Goal: Task Accomplishment & Management: Use online tool/utility

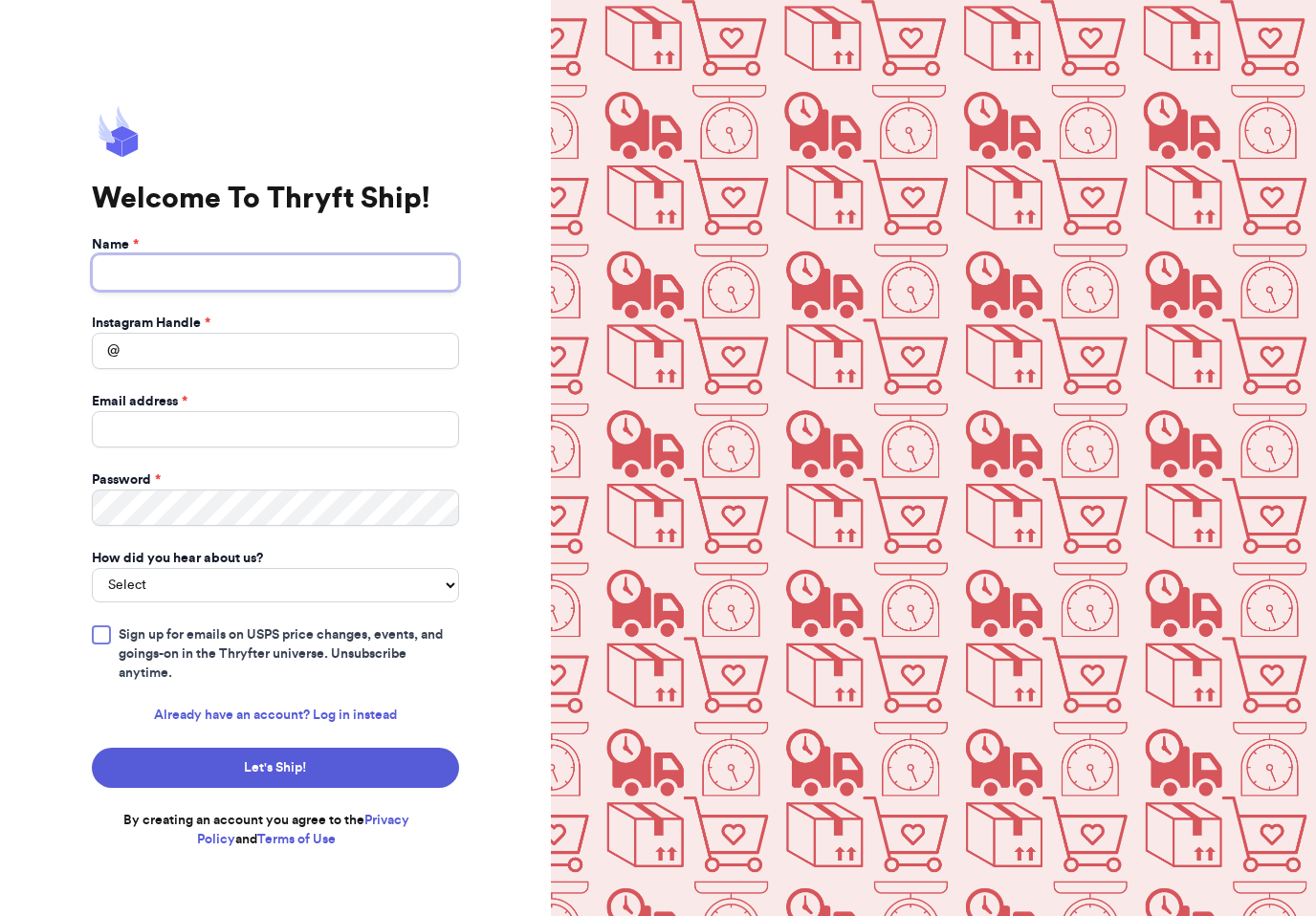
click at [374, 291] on input "Name *" at bounding box center [275, 272] width 367 height 36
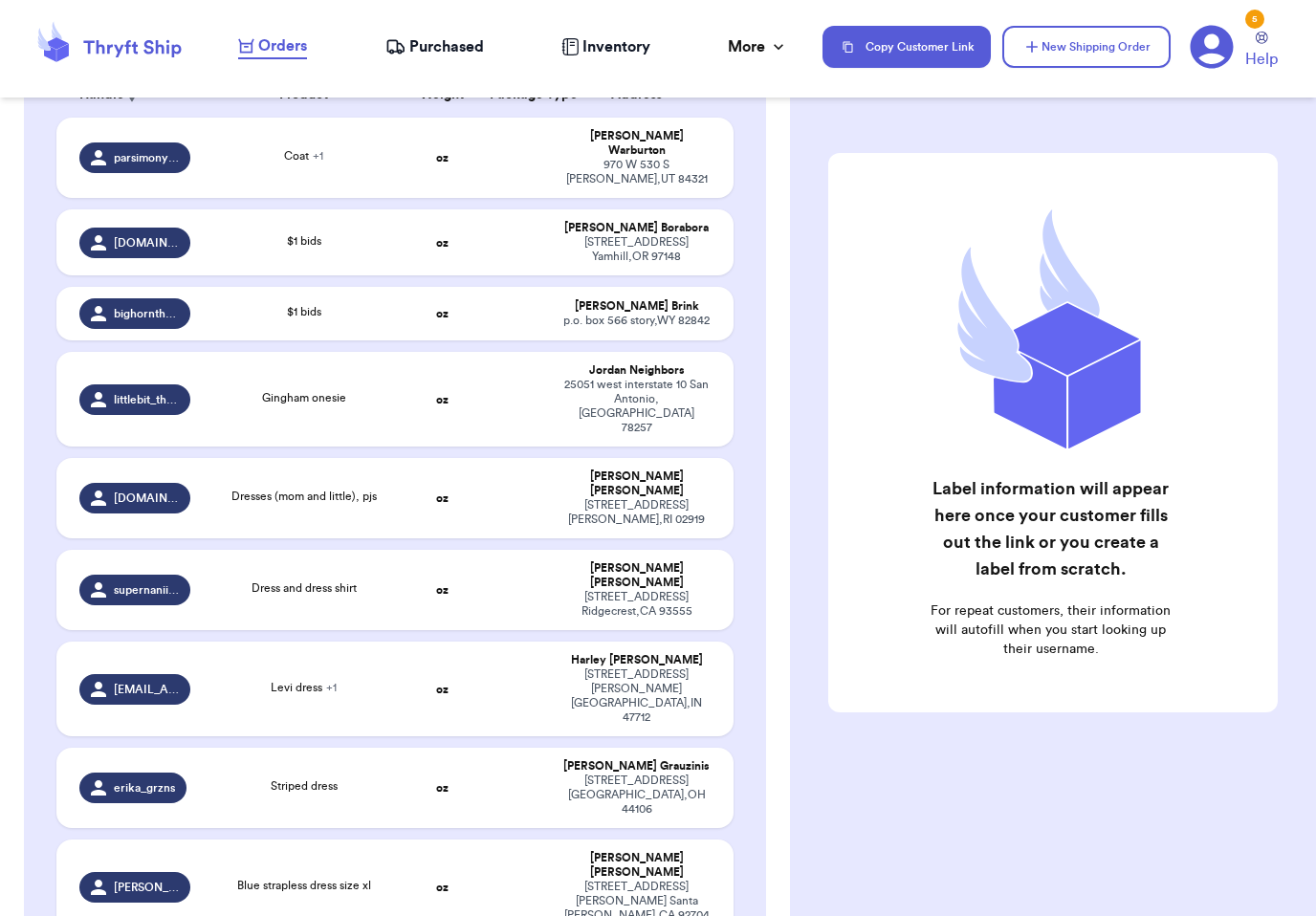
scroll to position [359, 0]
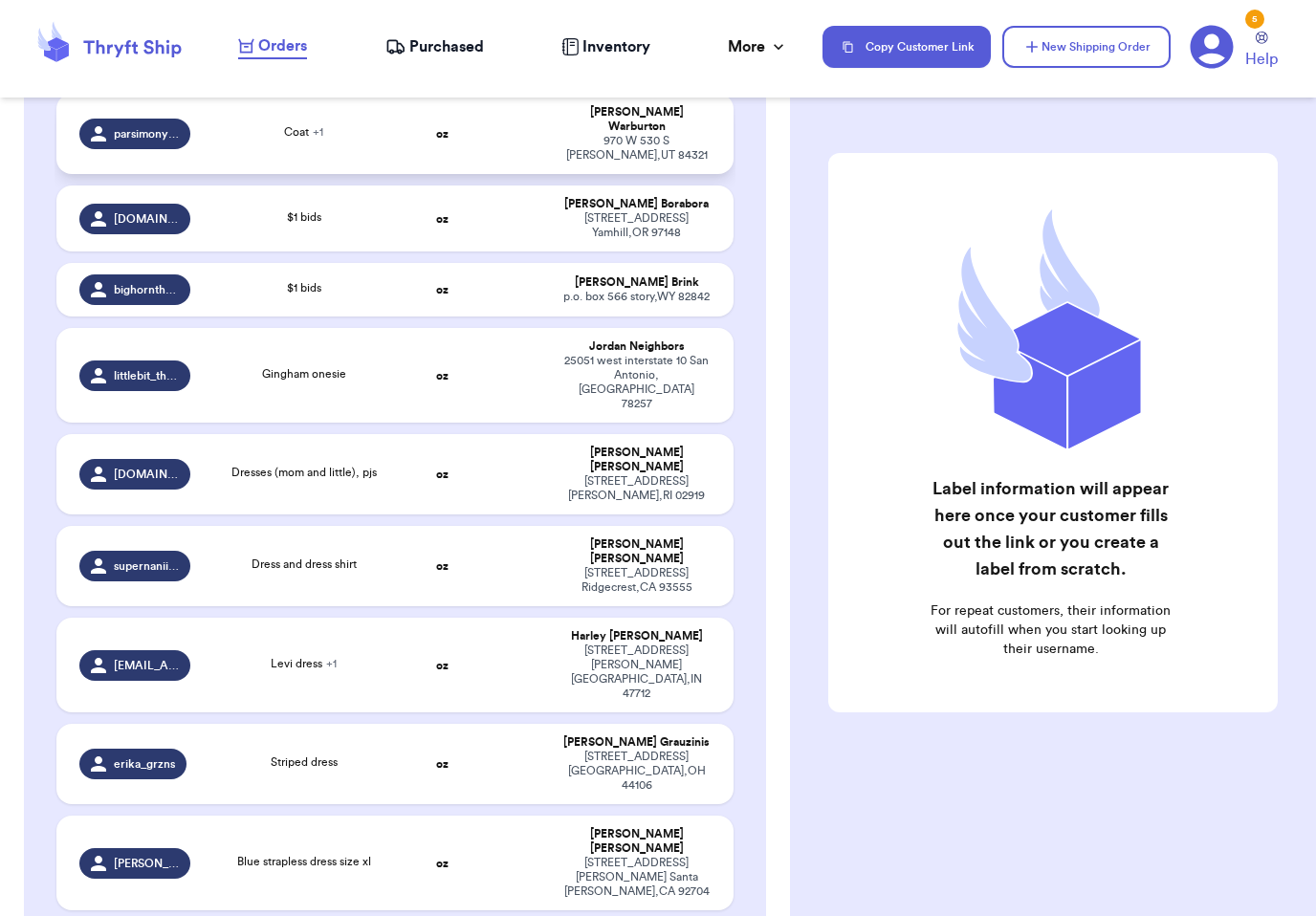
click at [405, 174] on td "oz" at bounding box center [442, 134] width 72 height 80
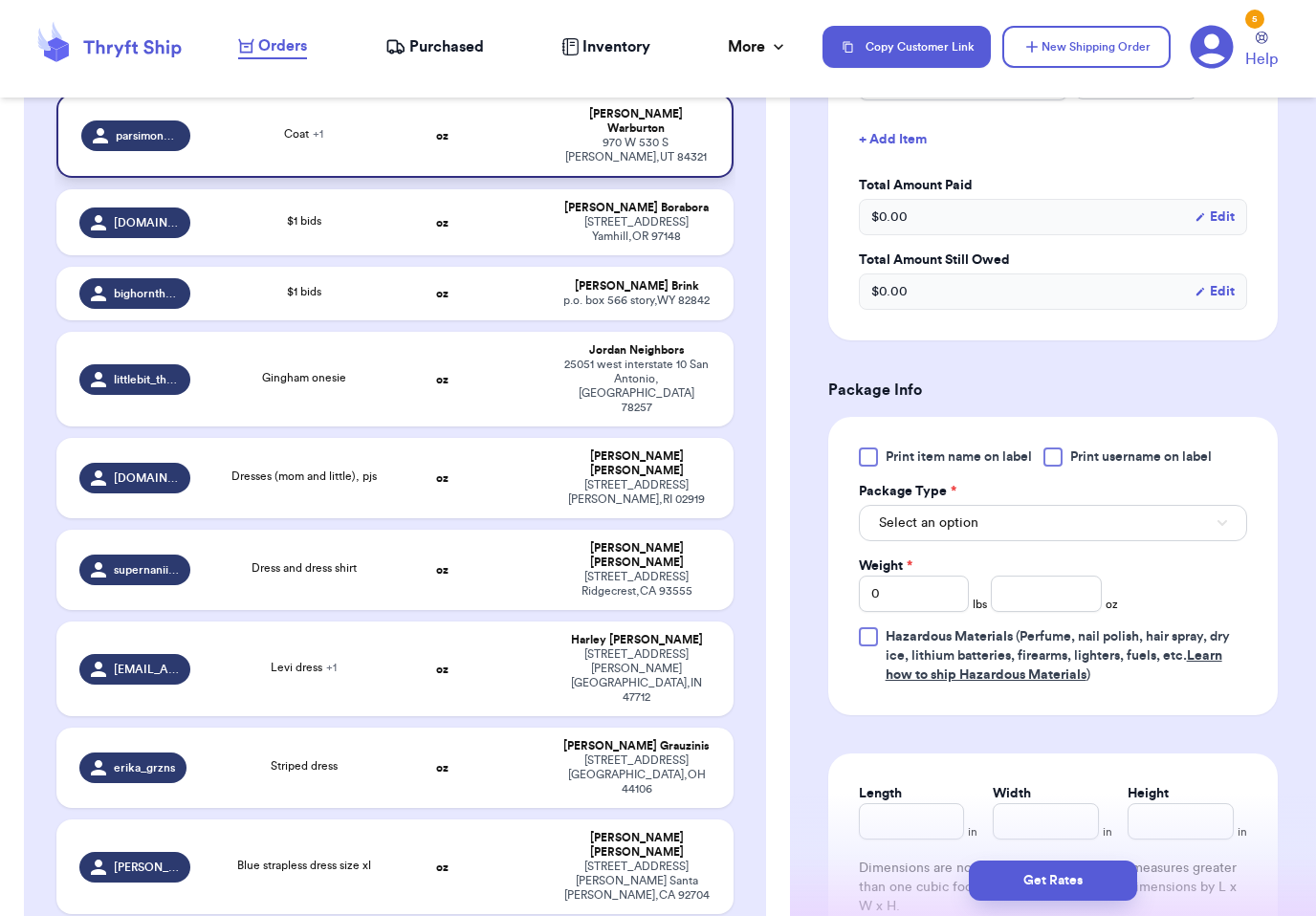
scroll to position [611, 0]
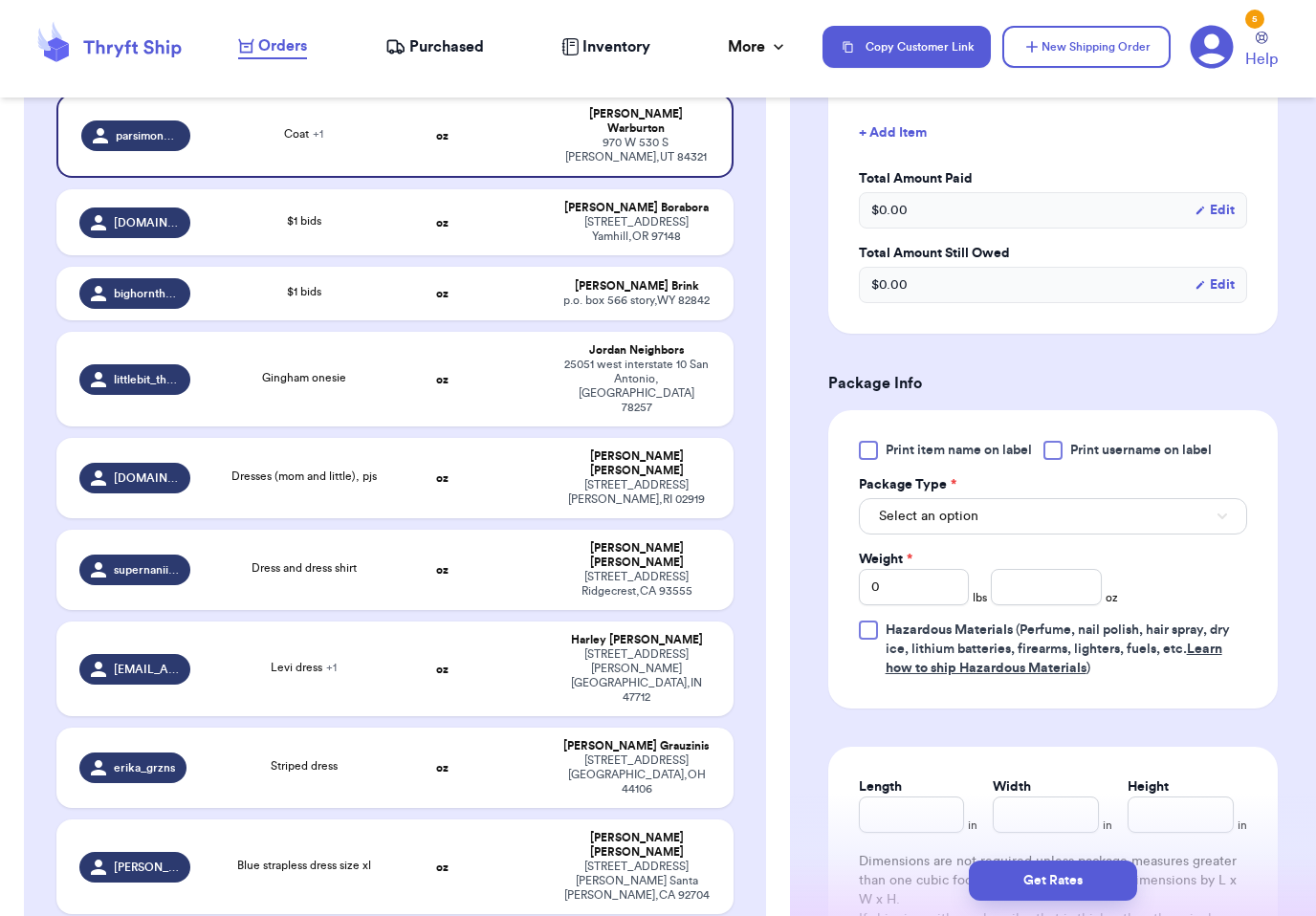
click at [1002, 455] on span "Print item name on label" at bounding box center [958, 450] width 146 height 20
click at [0, 0] on input "Print item name on label" at bounding box center [0, 0] width 0 height 0
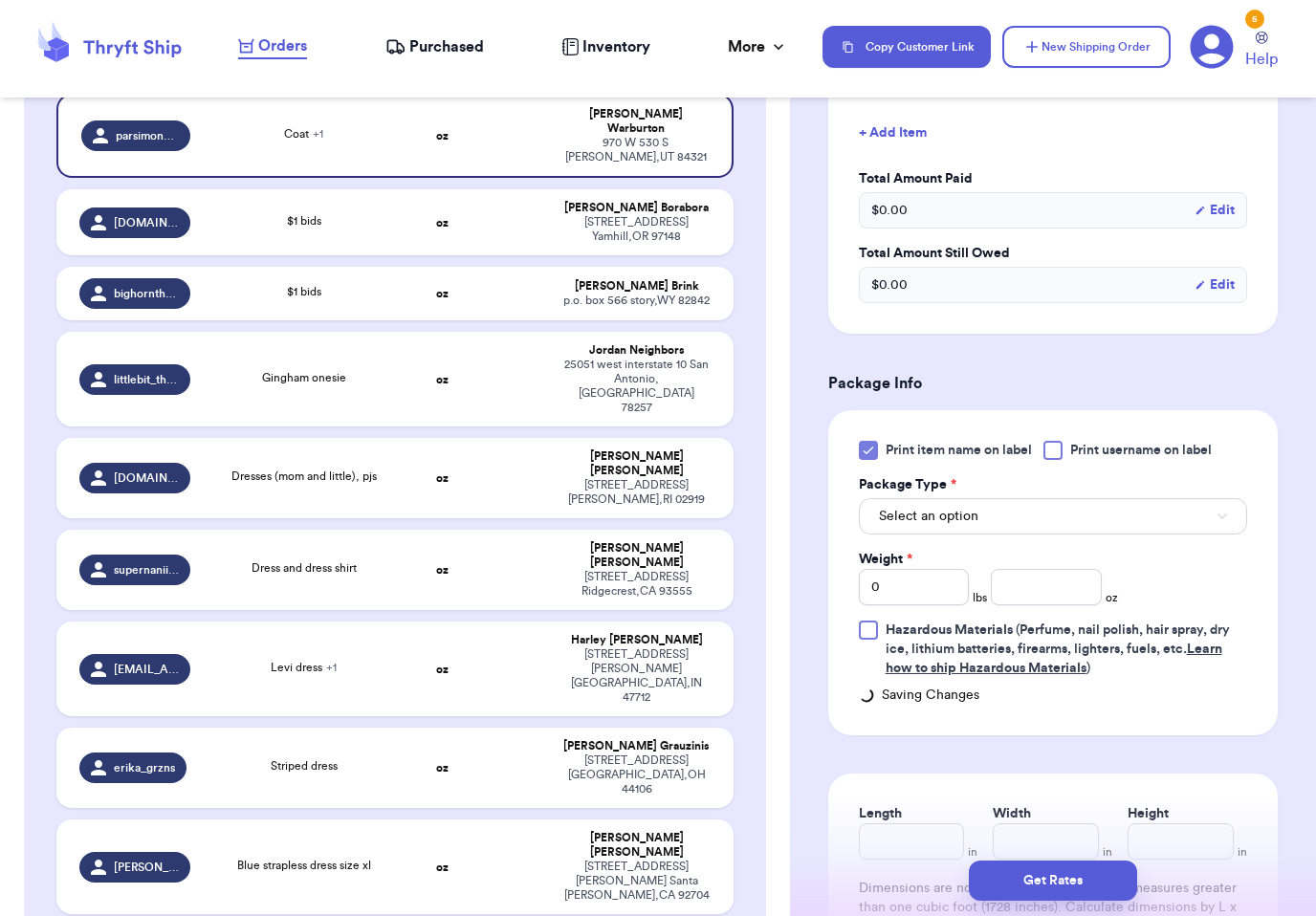
click at [1124, 447] on span "Print username on label" at bounding box center [1141, 450] width 142 height 20
click at [0, 0] on input "Print username on label" at bounding box center [0, 0] width 0 height 0
click at [1052, 509] on button "Select an option" at bounding box center [1053, 516] width 389 height 36
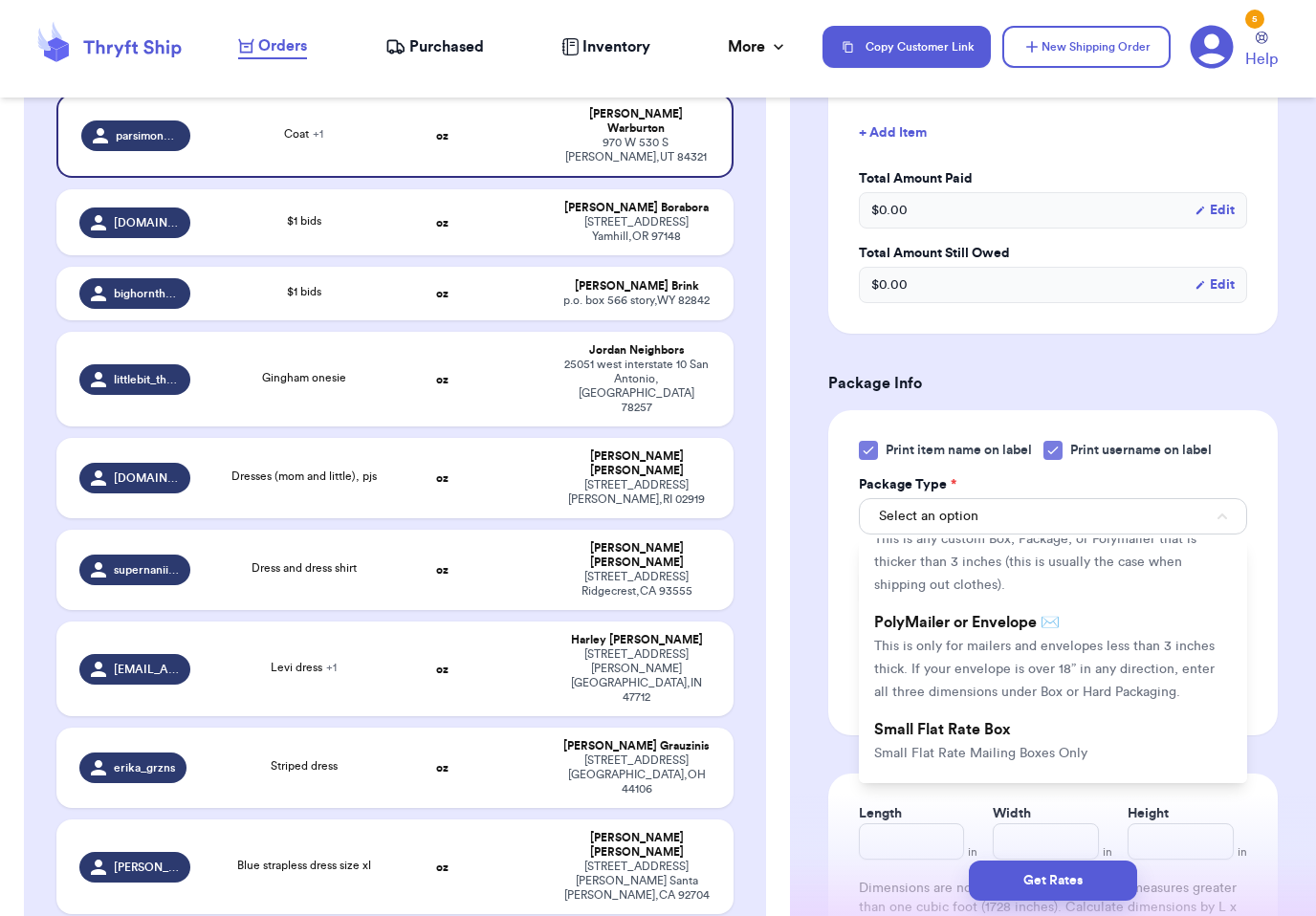
scroll to position [83, 0]
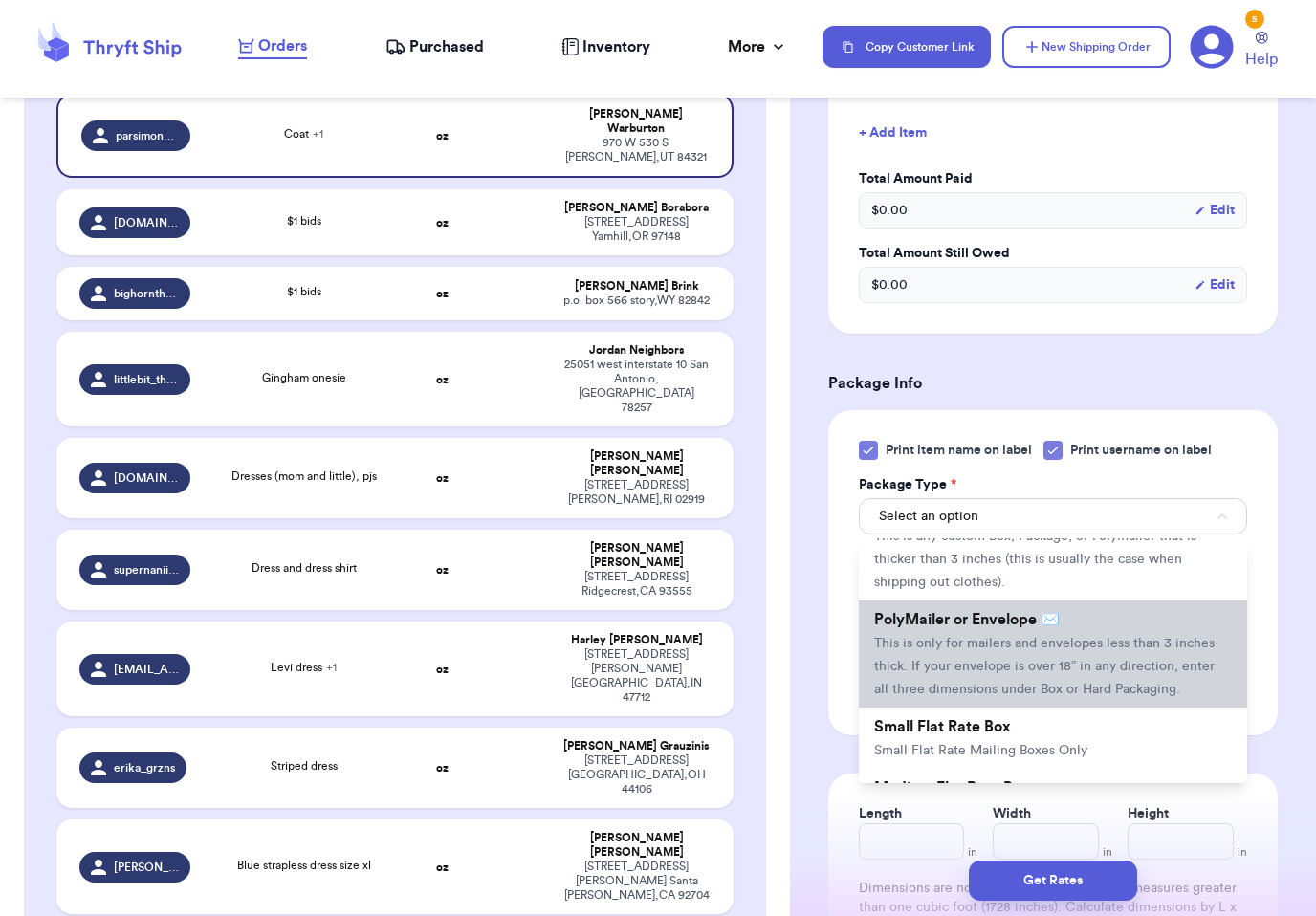
click at [1059, 630] on li "PolyMailer or Envelope ✉️ This is only for mailers and envelopes less than 3 in…" at bounding box center [1053, 653] width 389 height 107
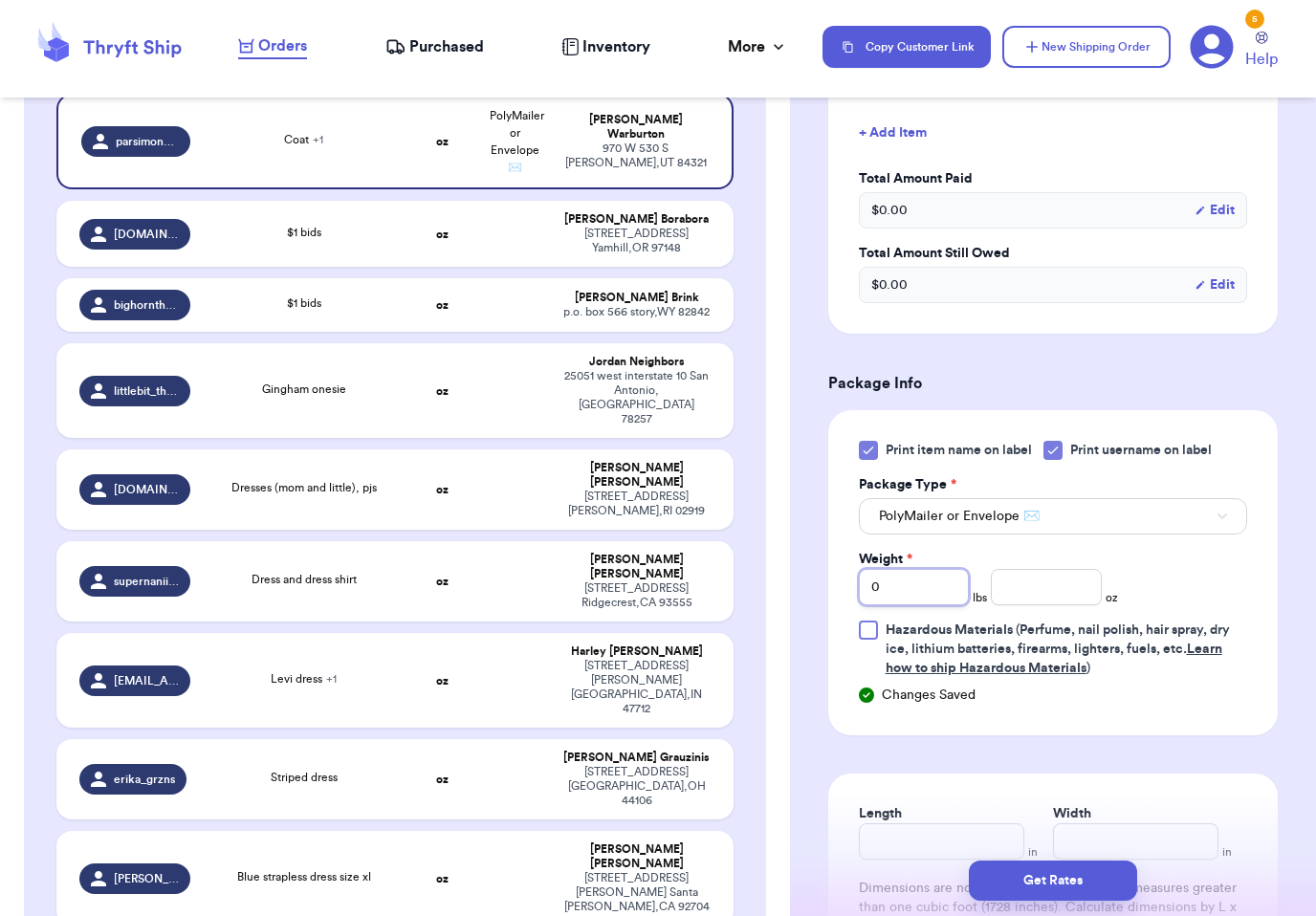
click at [938, 597] on input "0" at bounding box center [914, 586] width 110 height 36
type input "3"
click at [1086, 598] on input "number" at bounding box center [1046, 586] width 110 height 36
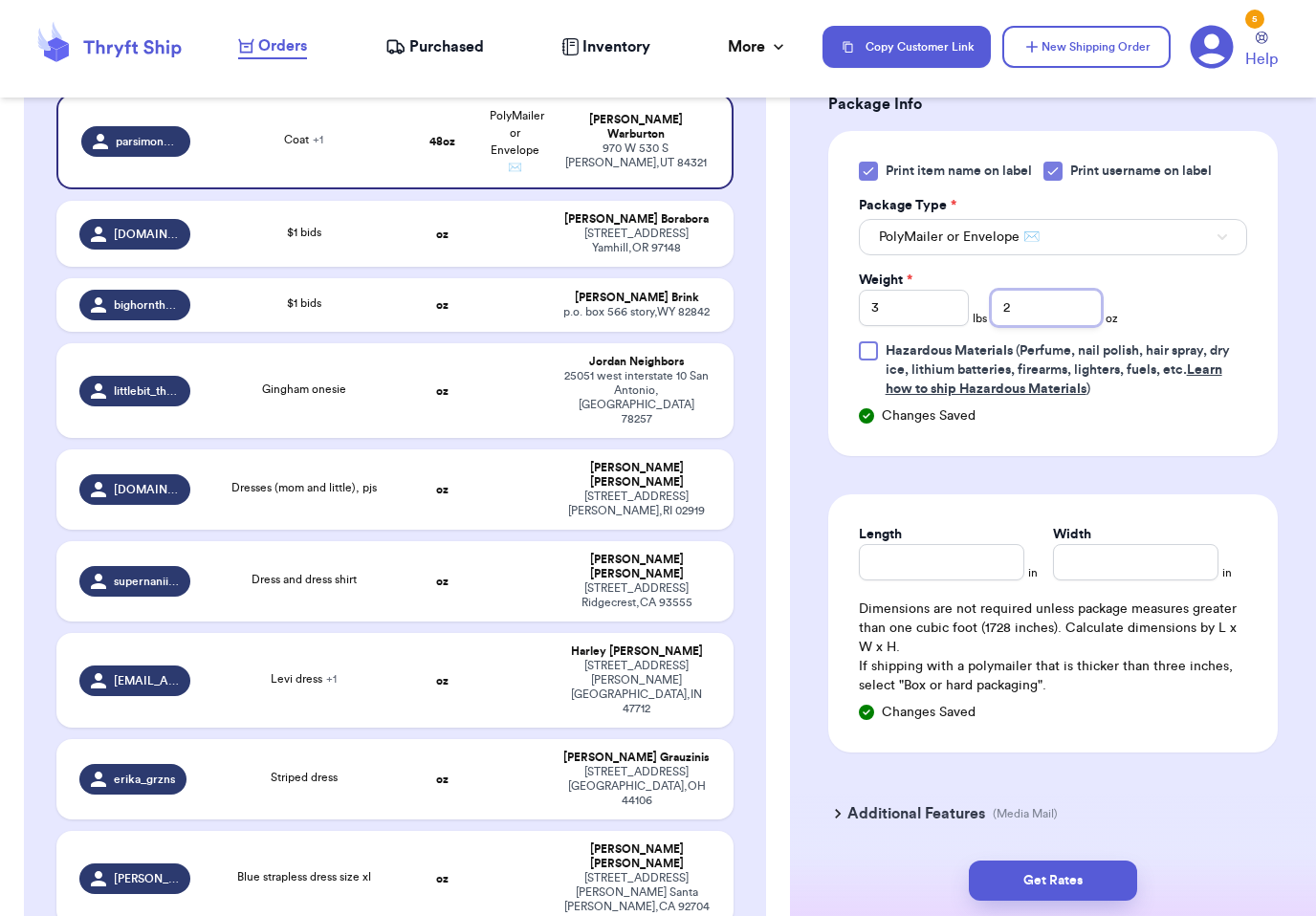
scroll to position [902, 0]
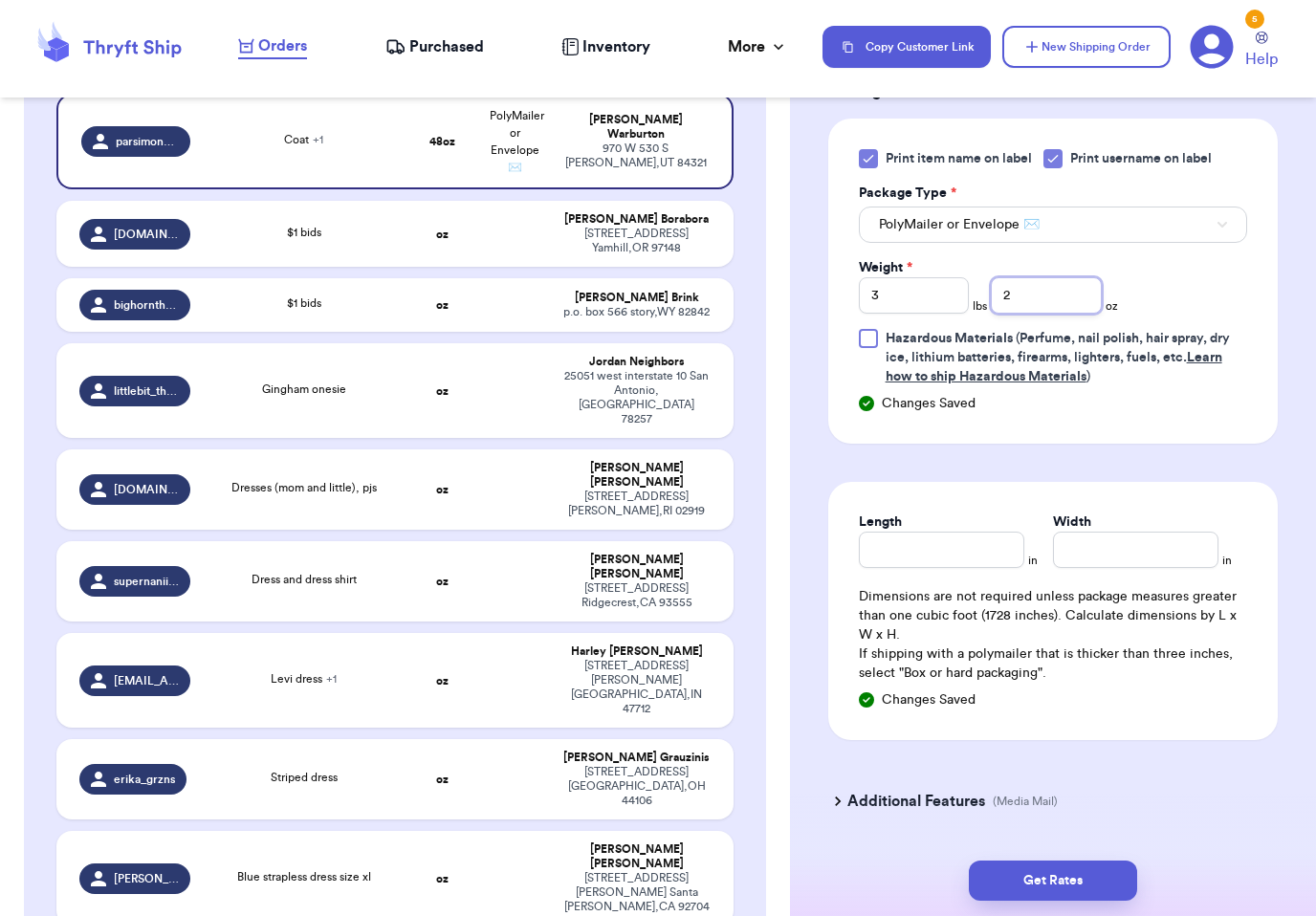
type input "2"
click at [982, 556] on input "Length" at bounding box center [941, 549] width 165 height 36
type input "12"
click at [1109, 550] on input "Width *" at bounding box center [1135, 549] width 165 height 36
type input "12"
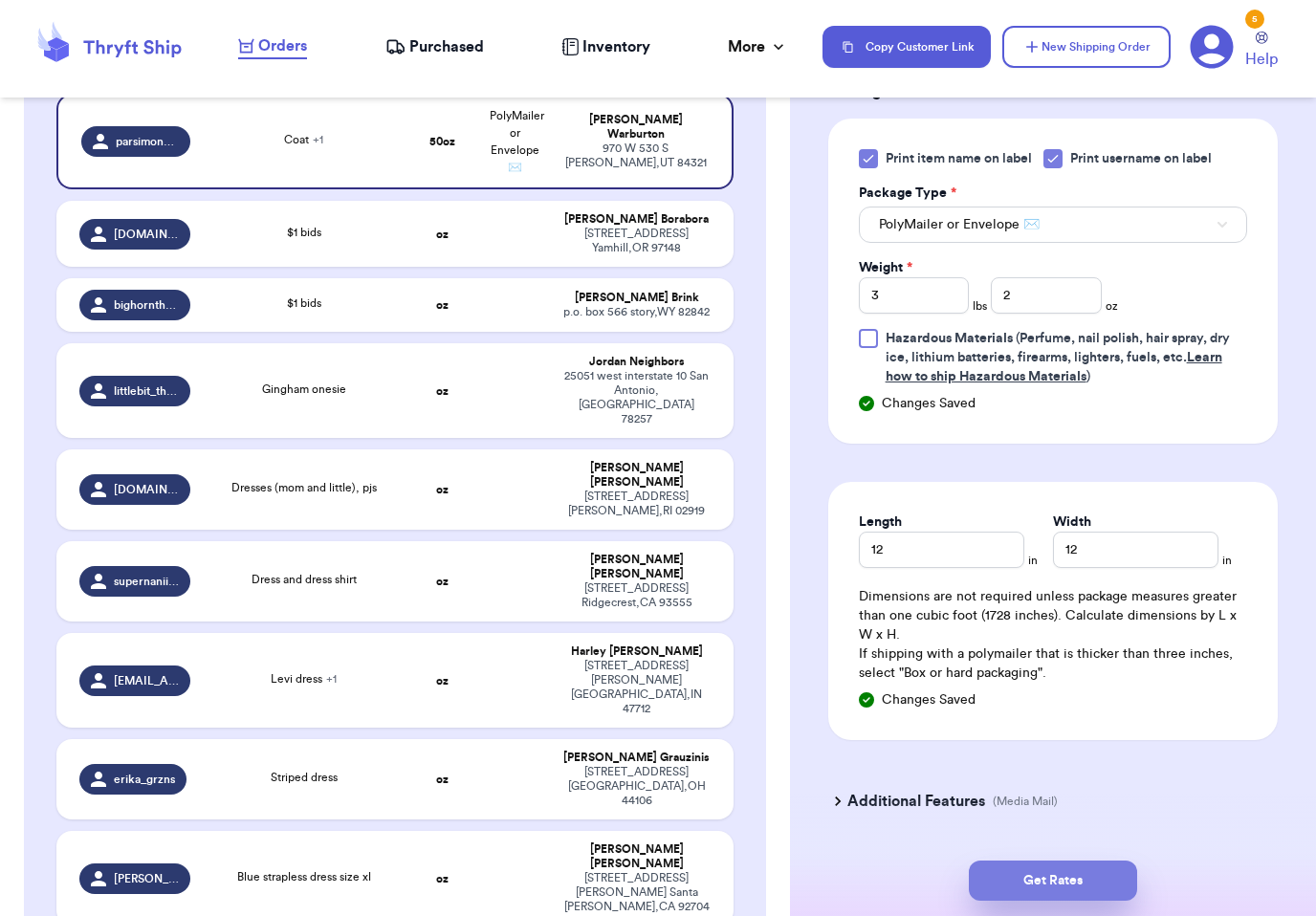
click at [1082, 860] on button "Get Rates" at bounding box center [1053, 880] width 168 height 40
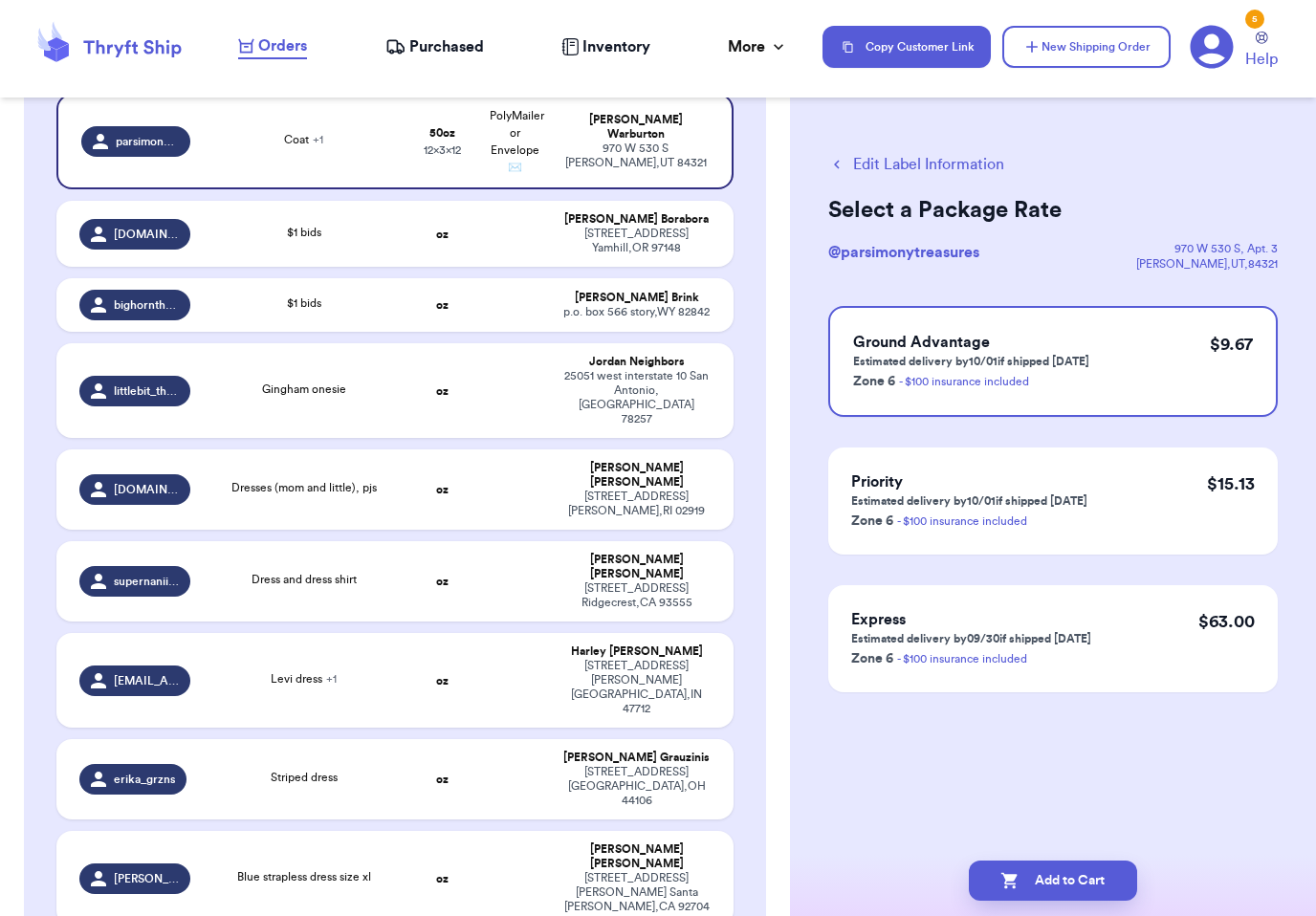
scroll to position [0, 0]
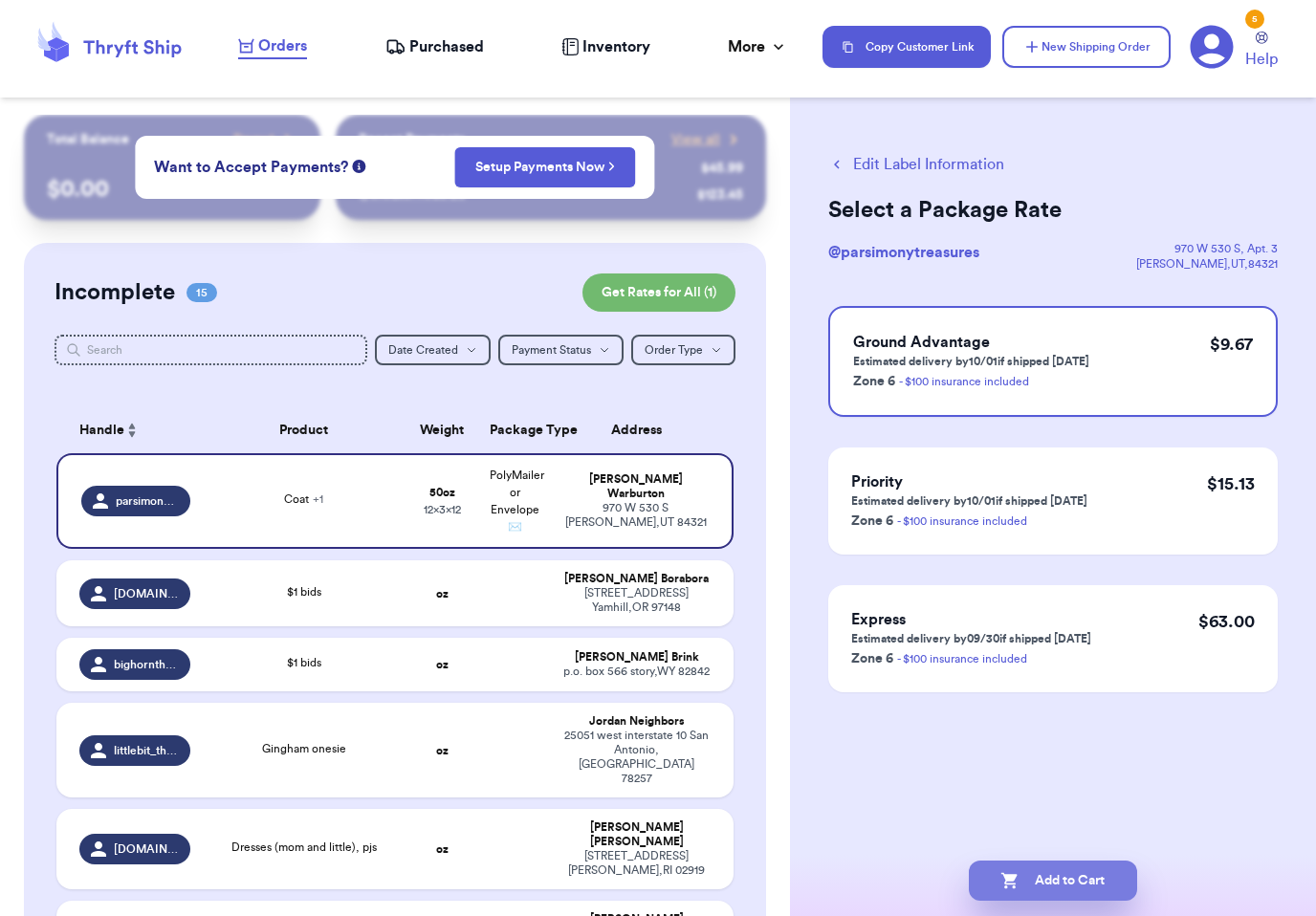
click at [1093, 866] on button "Add to Cart" at bounding box center [1053, 880] width 168 height 40
checkbox input "true"
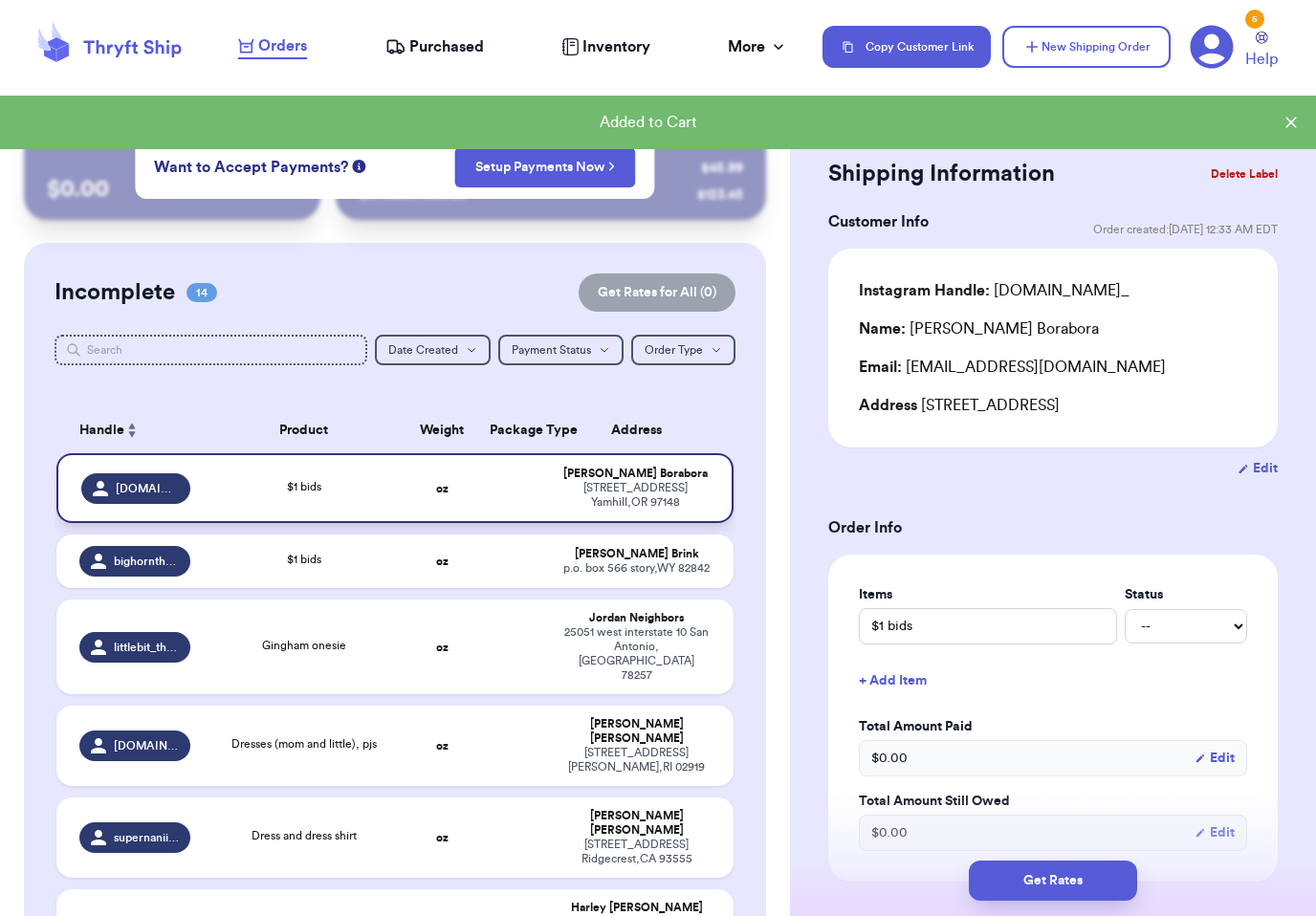
click at [454, 488] on td "oz" at bounding box center [442, 487] width 72 height 69
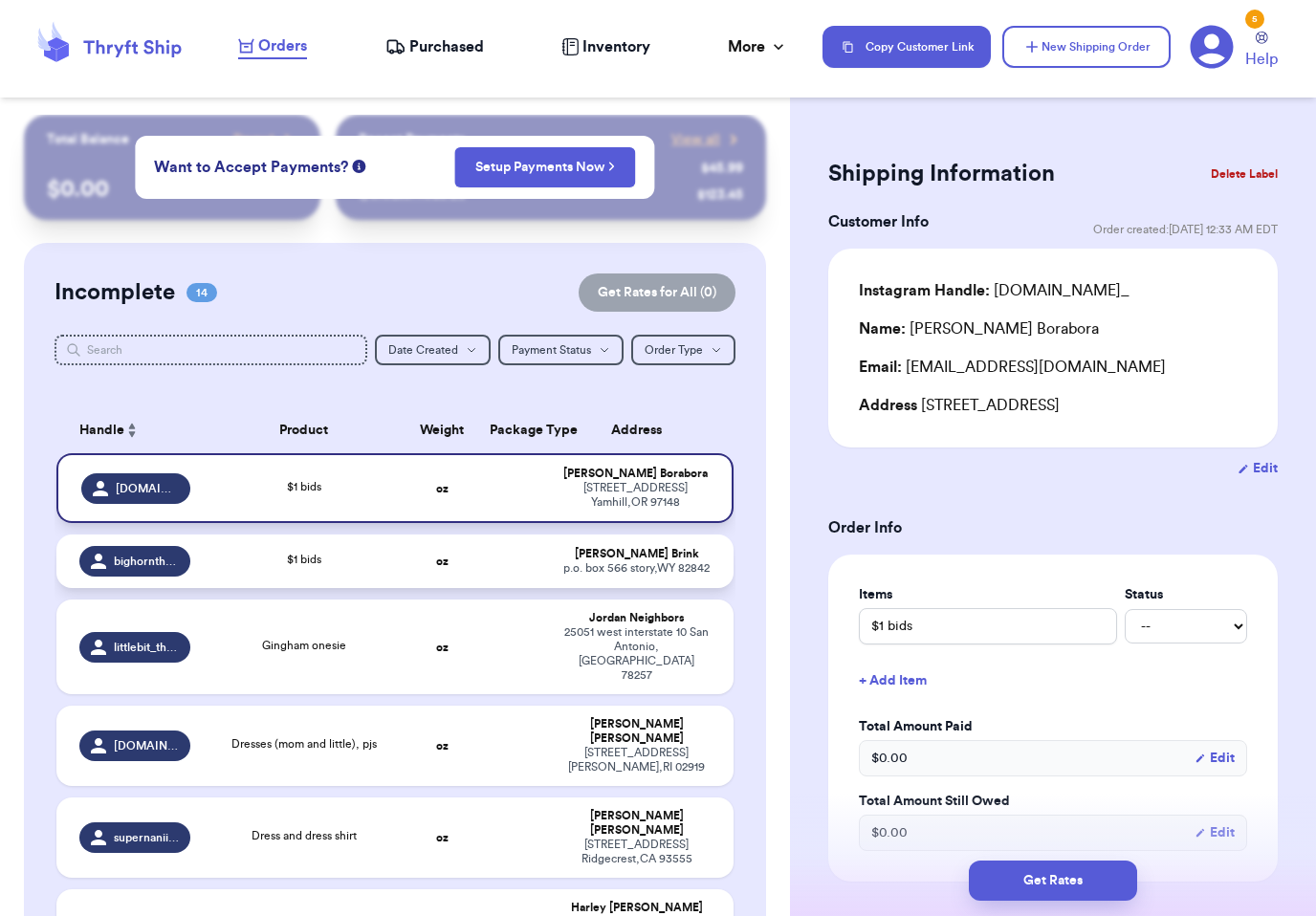
click at [138, 562] on td "bighornthrifts.2" at bounding box center [129, 561] width 145 height 54
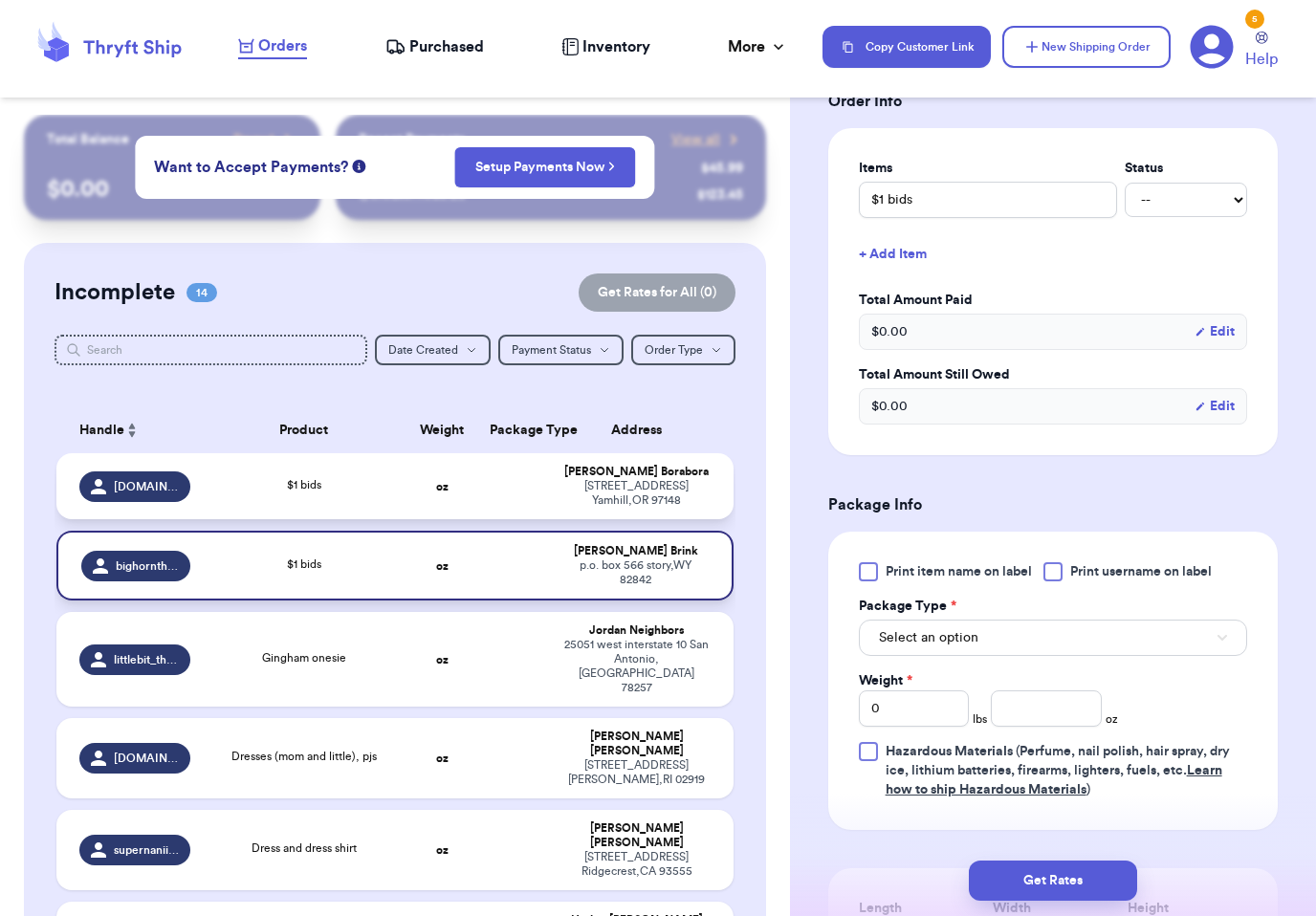
scroll to position [427, 0]
click at [979, 568] on span "Print item name on label" at bounding box center [958, 572] width 146 height 20
click at [0, 0] on input "Print item name on label" at bounding box center [0, 0] width 0 height 0
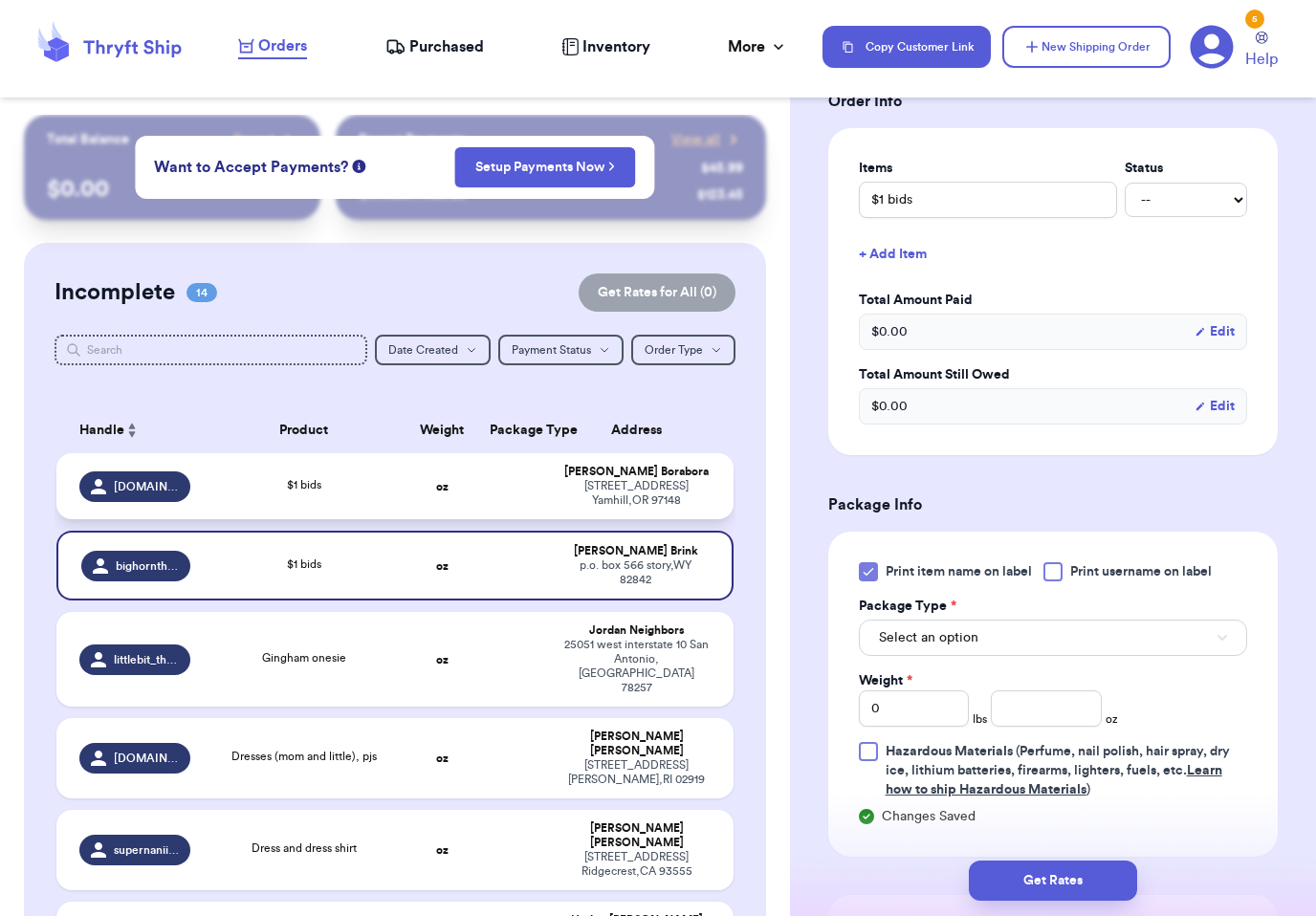
click at [1153, 568] on span "Print username on label" at bounding box center [1141, 572] width 142 height 20
click at [0, 0] on input "Print username on label" at bounding box center [0, 0] width 0 height 0
click at [1055, 638] on button "Select an option" at bounding box center [1053, 637] width 389 height 36
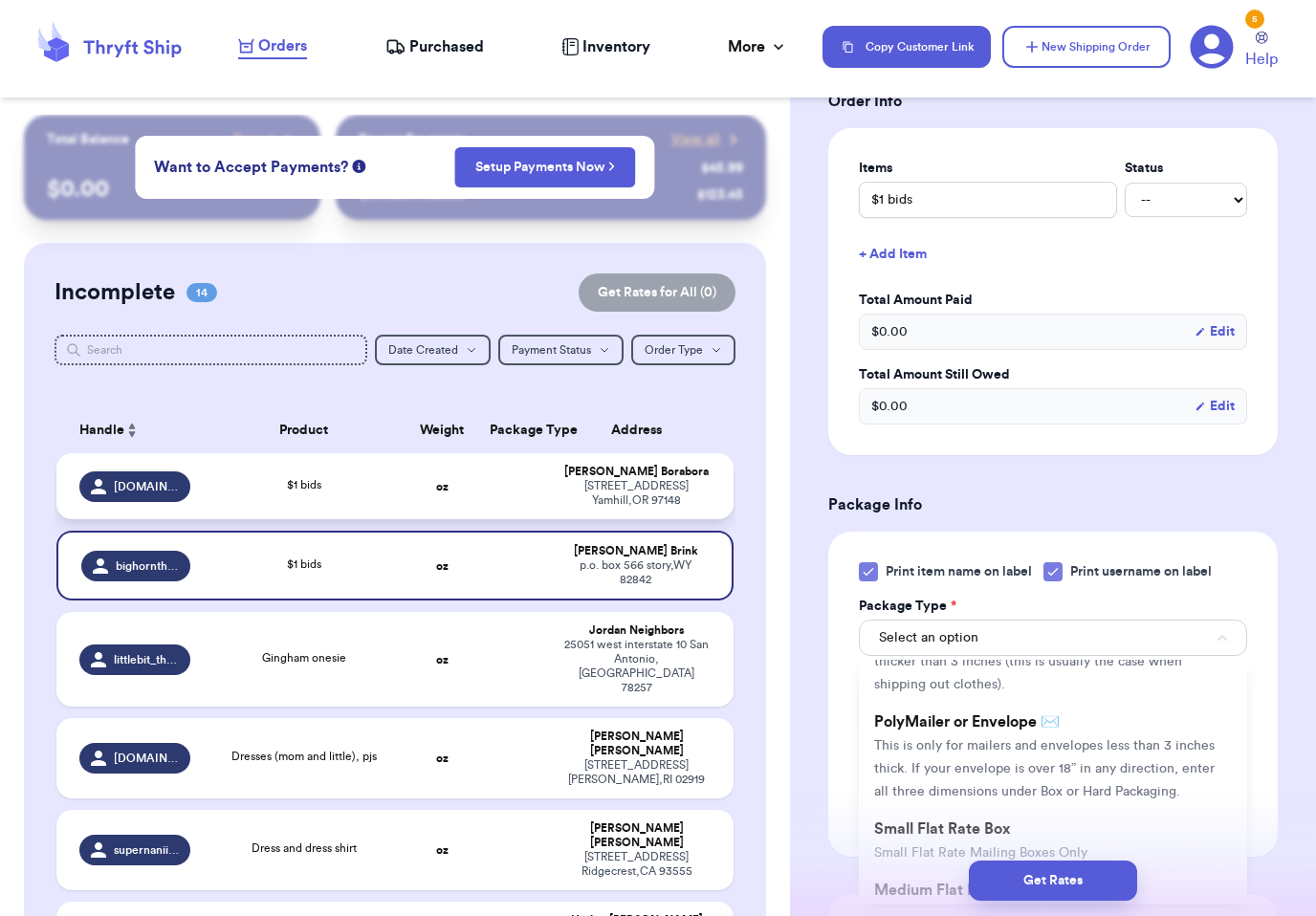
scroll to position [159, 0]
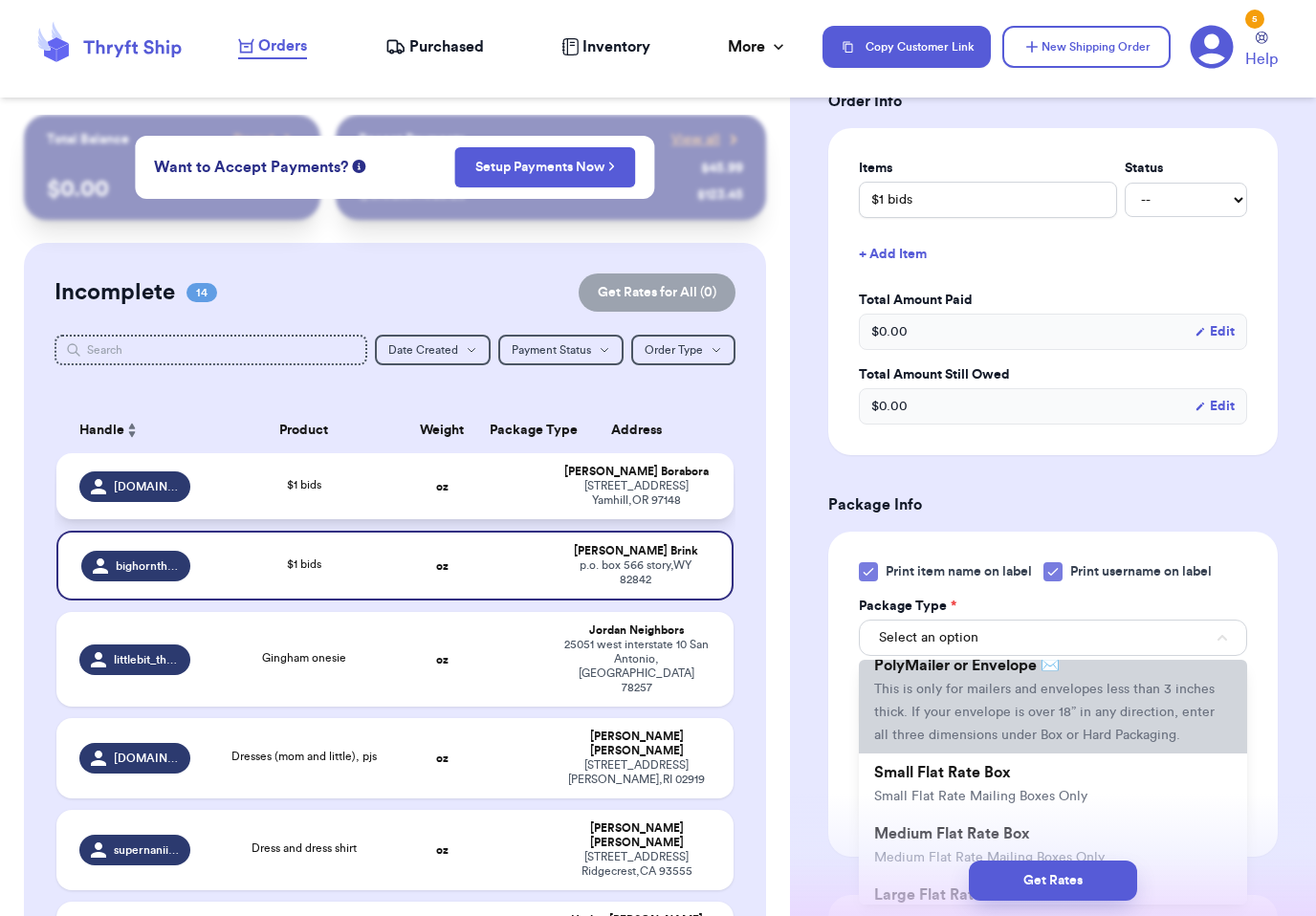
click at [1037, 695] on span "This is only for mailers and envelopes less than 3 inches thick. If your envelo…" at bounding box center [1045, 711] width 341 height 60
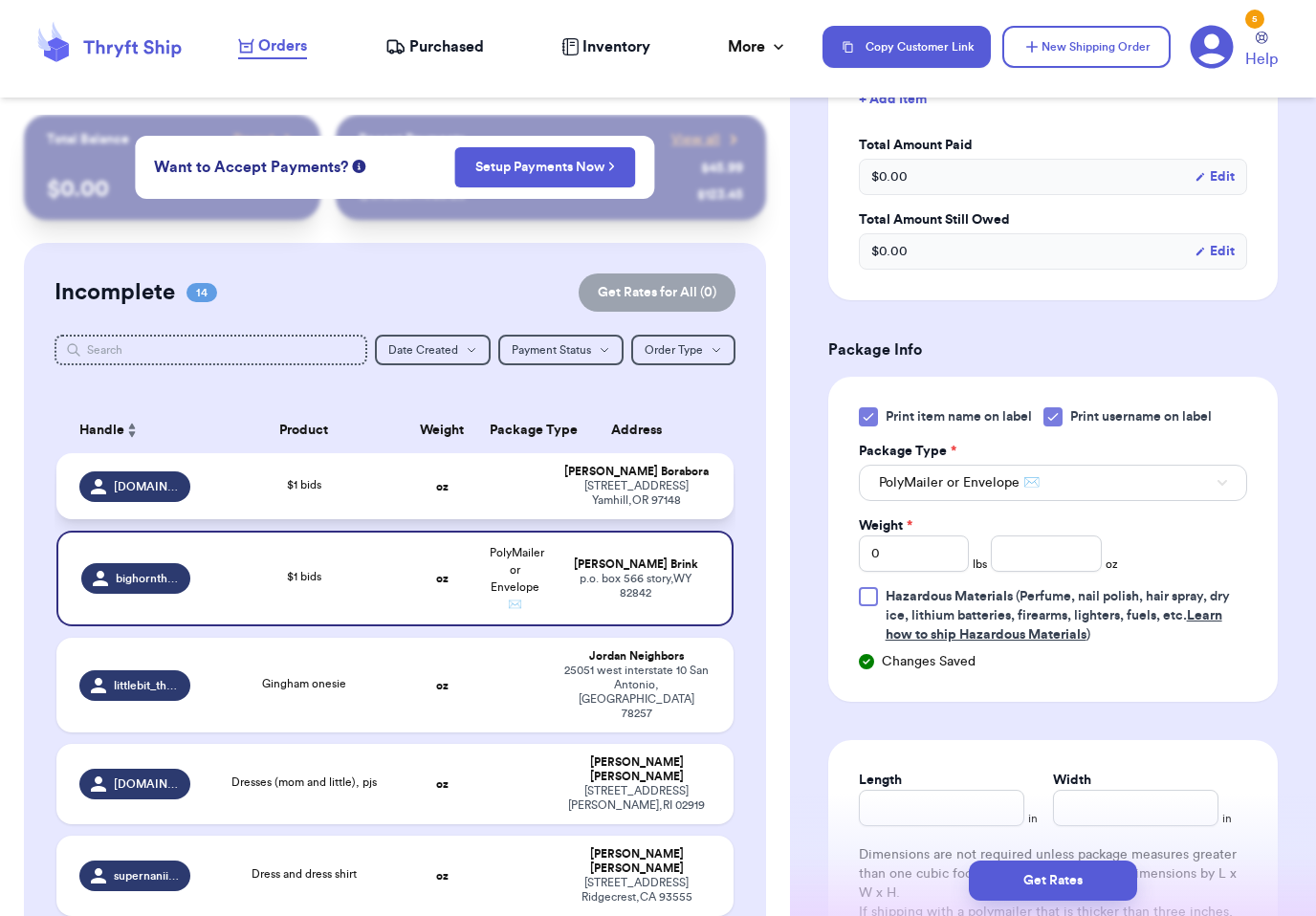
scroll to position [583, 0]
click at [1062, 546] on input "number" at bounding box center [1046, 551] width 110 height 36
click at [944, 553] on input "0" at bounding box center [914, 551] width 110 height 36
type input "1"
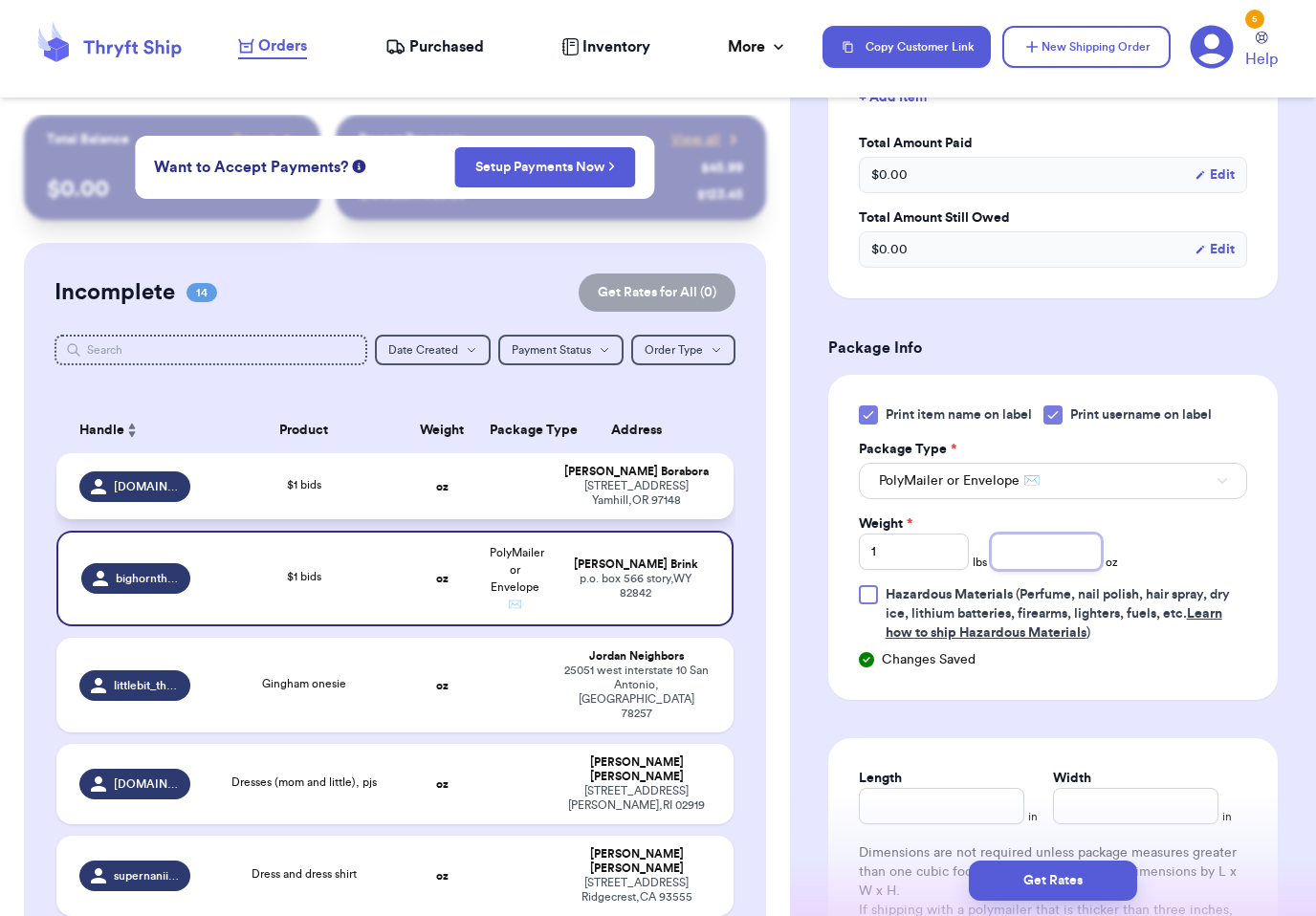
click at [1037, 554] on input "number" at bounding box center [1046, 551] width 110 height 36
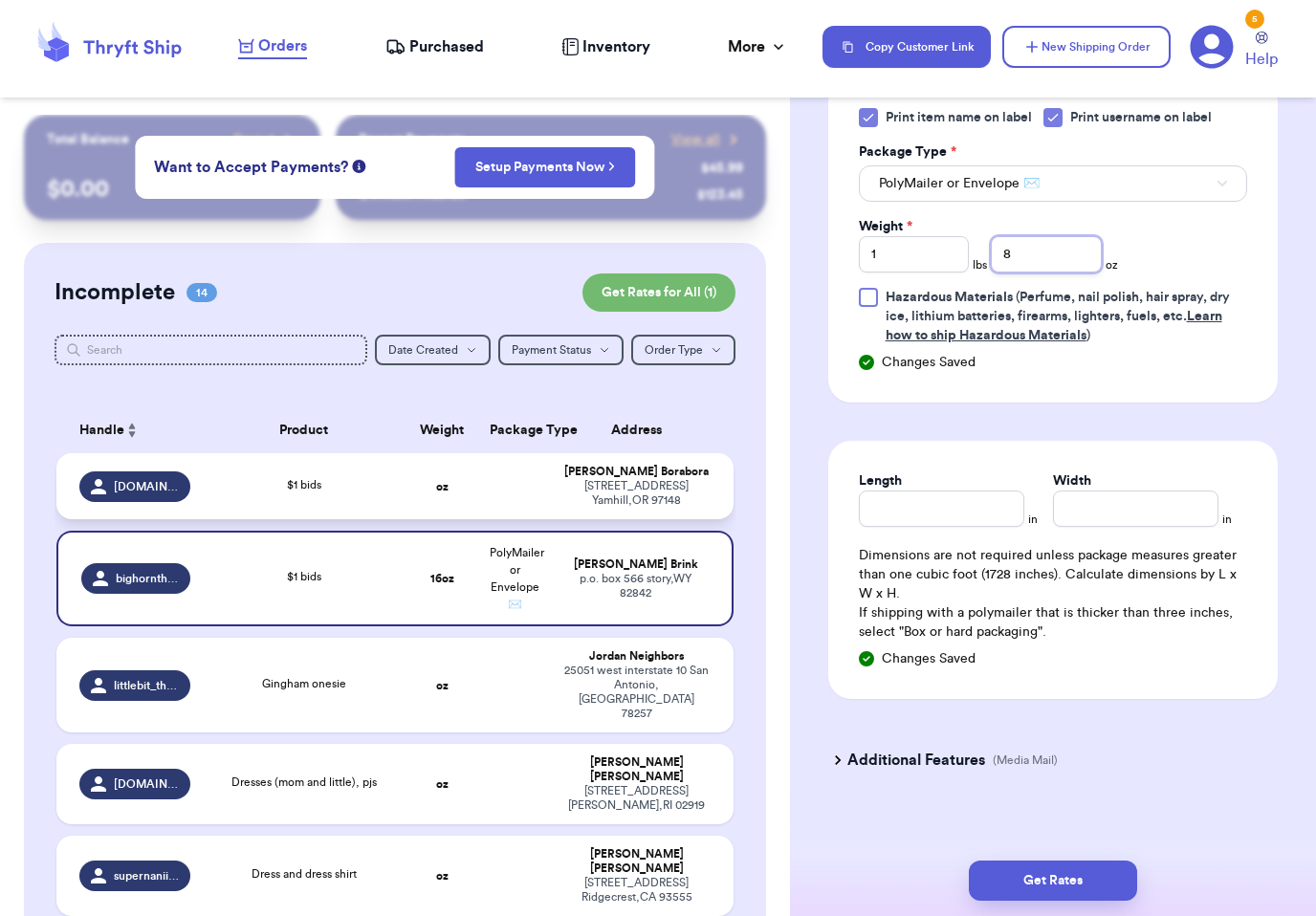
scroll to position [892, 0]
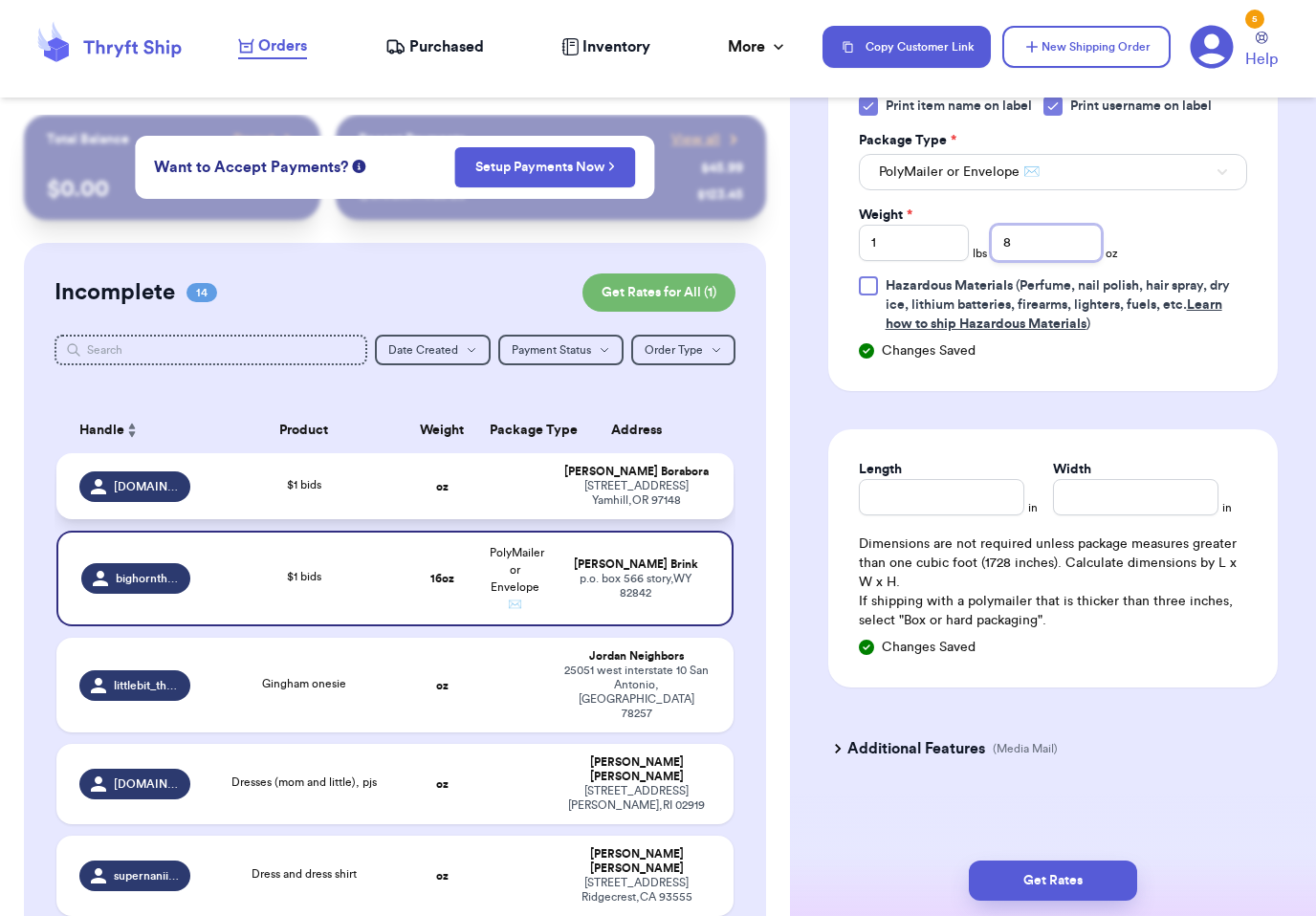
type input "8"
click at [973, 488] on input "Length" at bounding box center [941, 496] width 165 height 36
type input "9"
click at [1120, 501] on input "Width *" at bounding box center [1135, 496] width 165 height 36
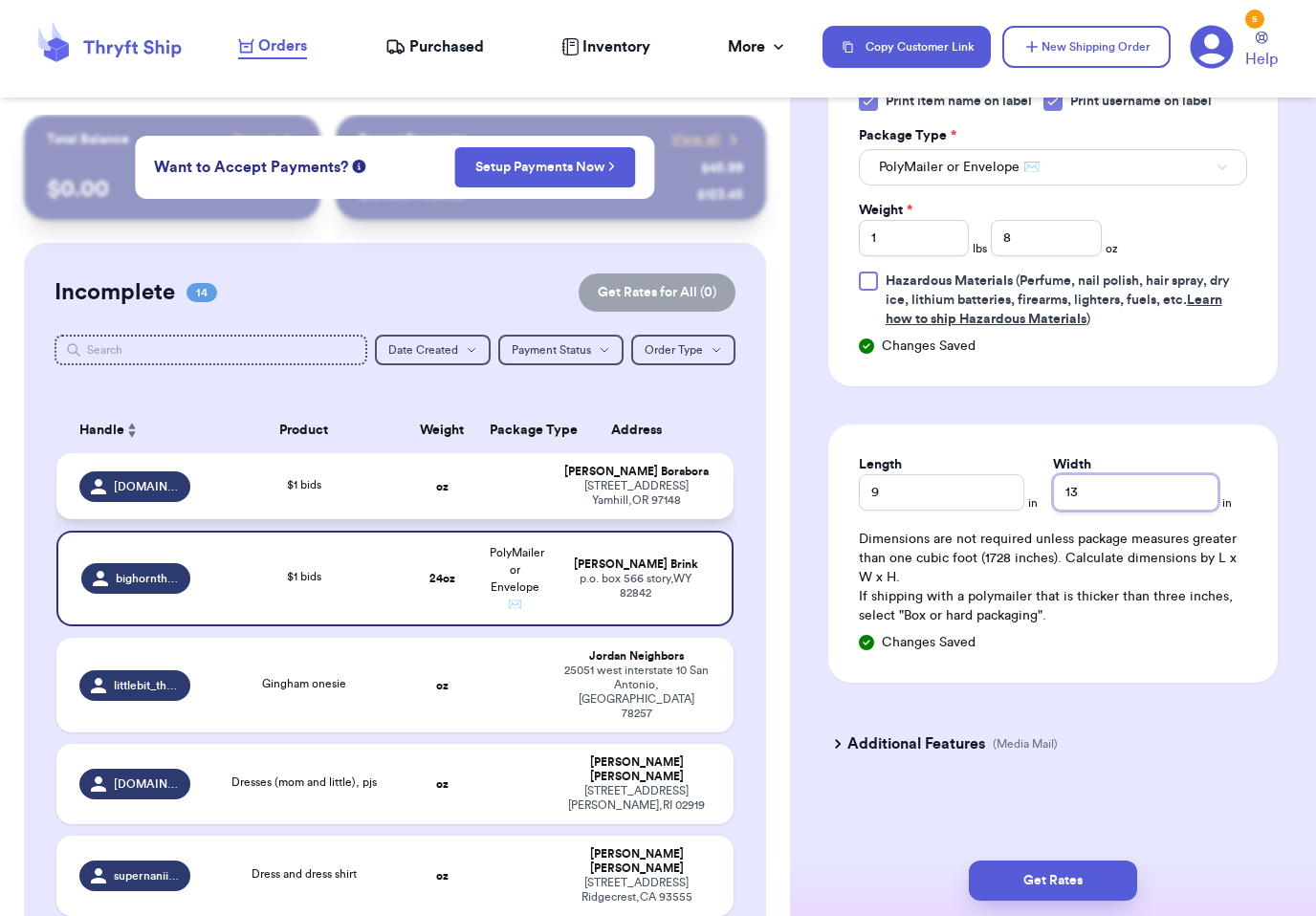
scroll to position [896, 0]
type input "13"
click at [1072, 860] on button "Get Rates" at bounding box center [1053, 880] width 168 height 40
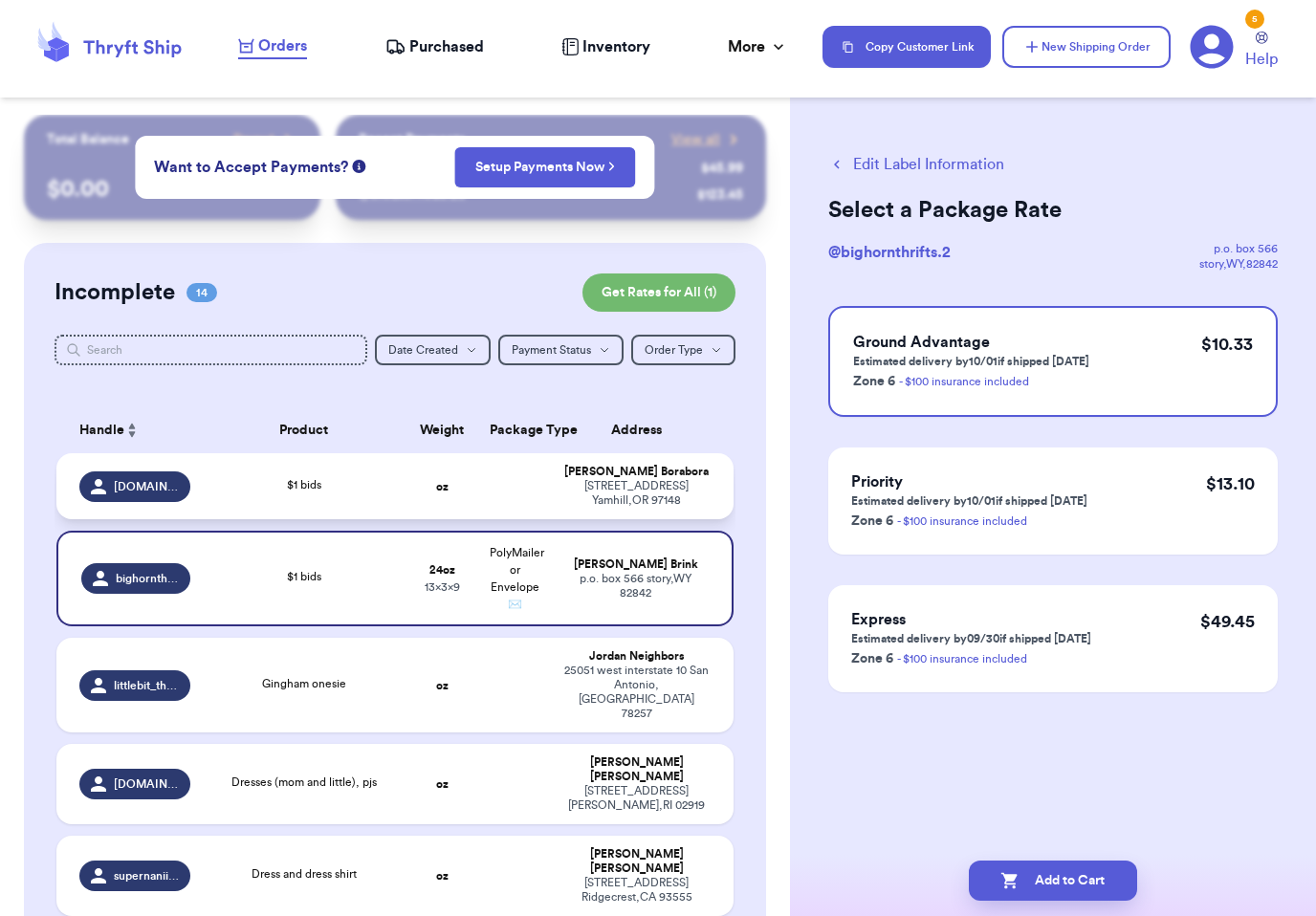
scroll to position [0, 0]
click at [1061, 860] on button "Add to Cart" at bounding box center [1053, 880] width 168 height 40
checkbox input "true"
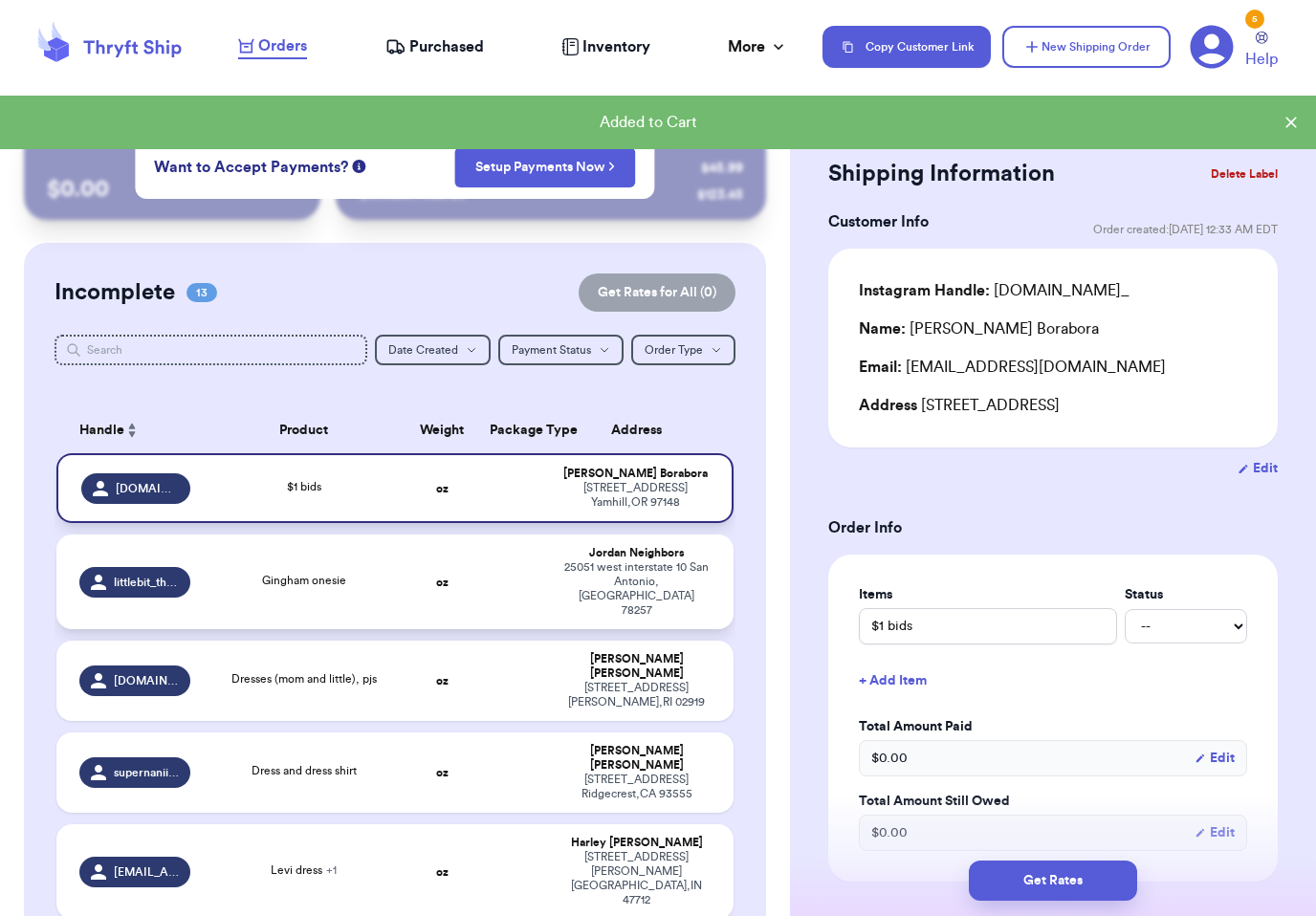
click at [235, 574] on div "Gingham onesie" at bounding box center [304, 581] width 181 height 21
type input "Gingham onesie"
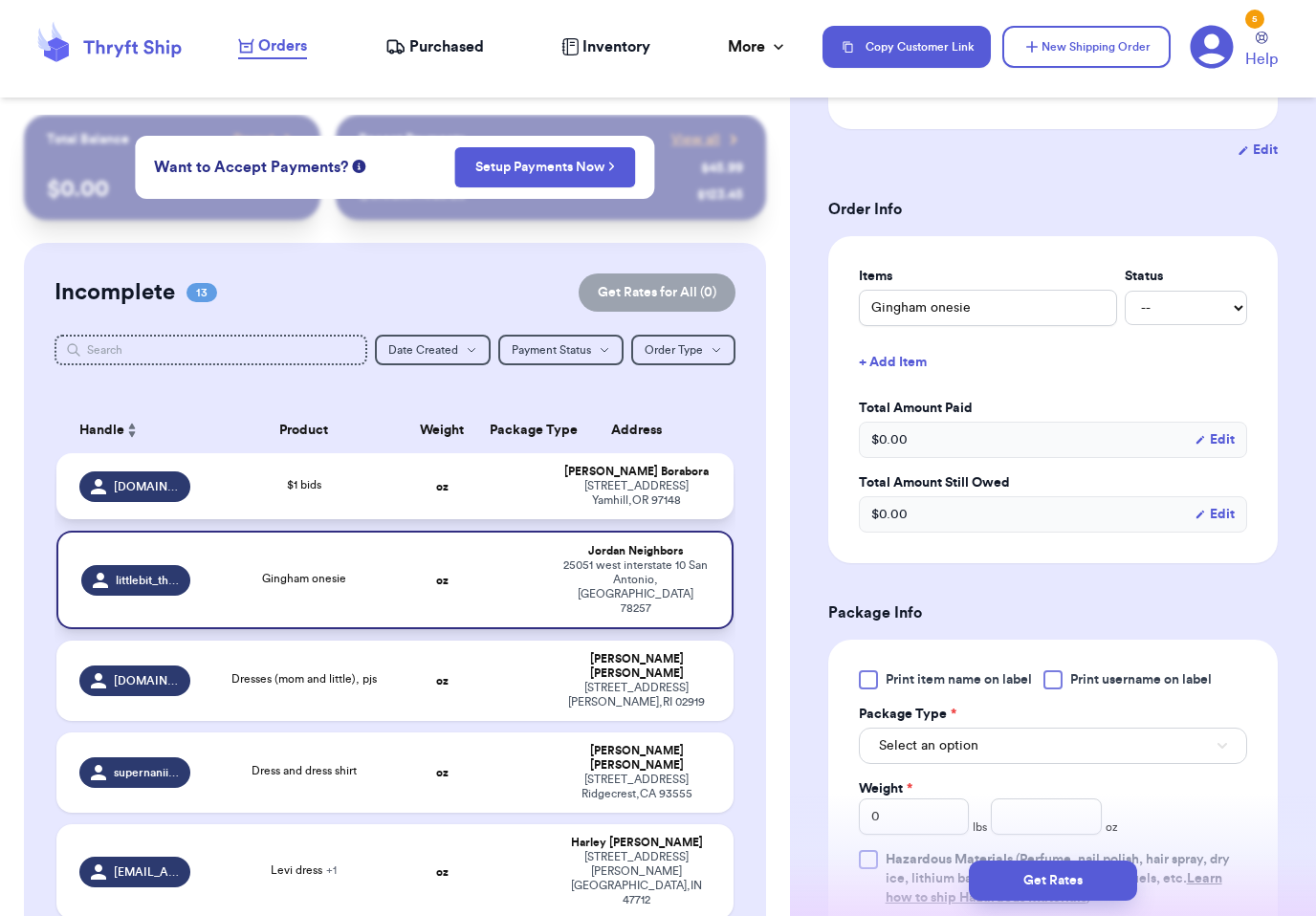
scroll to position [366, 0]
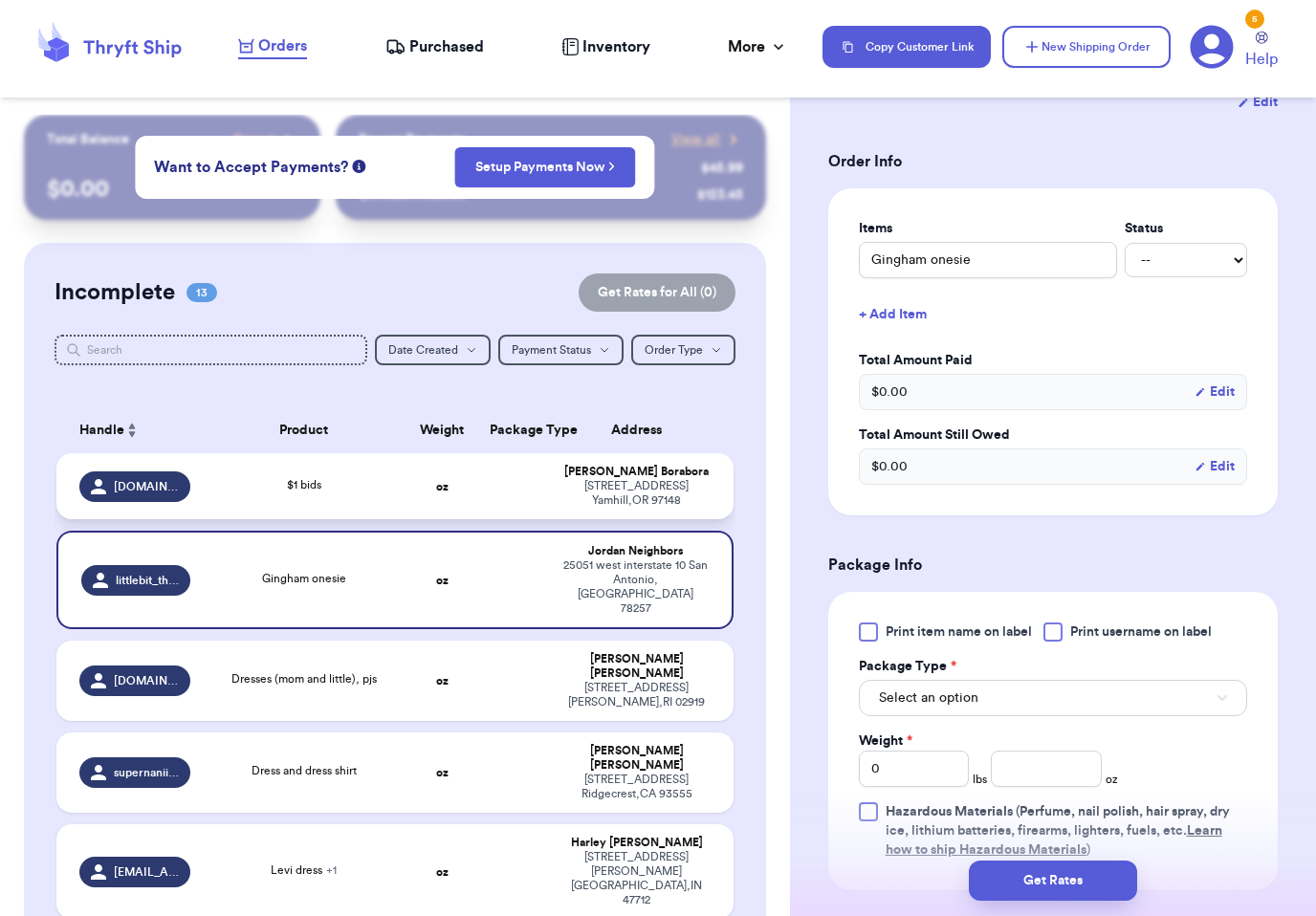
click at [974, 641] on span "Print item name on label" at bounding box center [958, 632] width 146 height 20
click at [0, 0] on input "Print item name on label" at bounding box center [0, 0] width 0 height 0
click at [1148, 641] on span "Print username on label" at bounding box center [1141, 632] width 142 height 20
click at [0, 0] on input "Print username on label" at bounding box center [0, 0] width 0 height 0
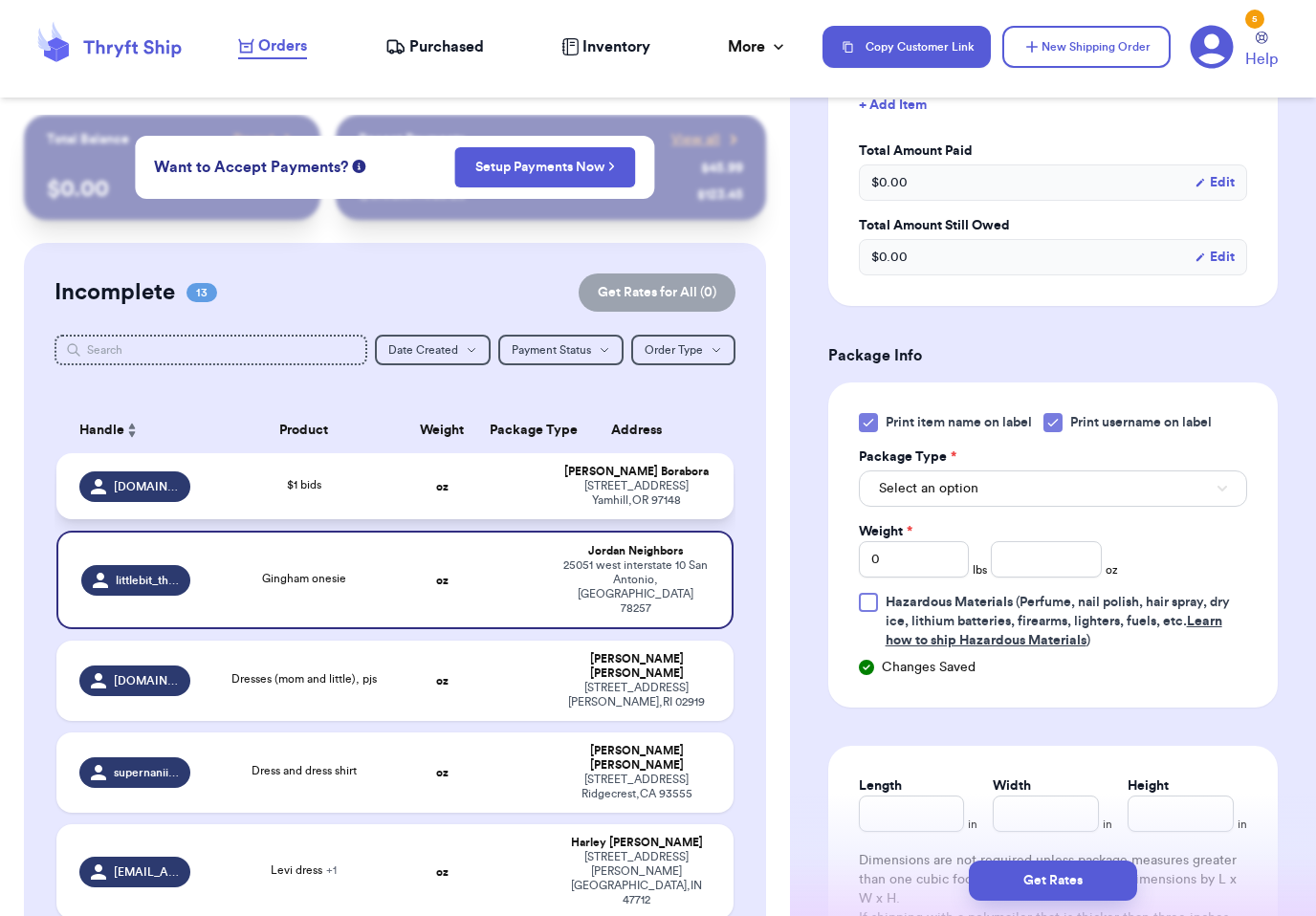
scroll to position [574, 0]
click at [1085, 508] on button "Select an option" at bounding box center [1053, 489] width 389 height 36
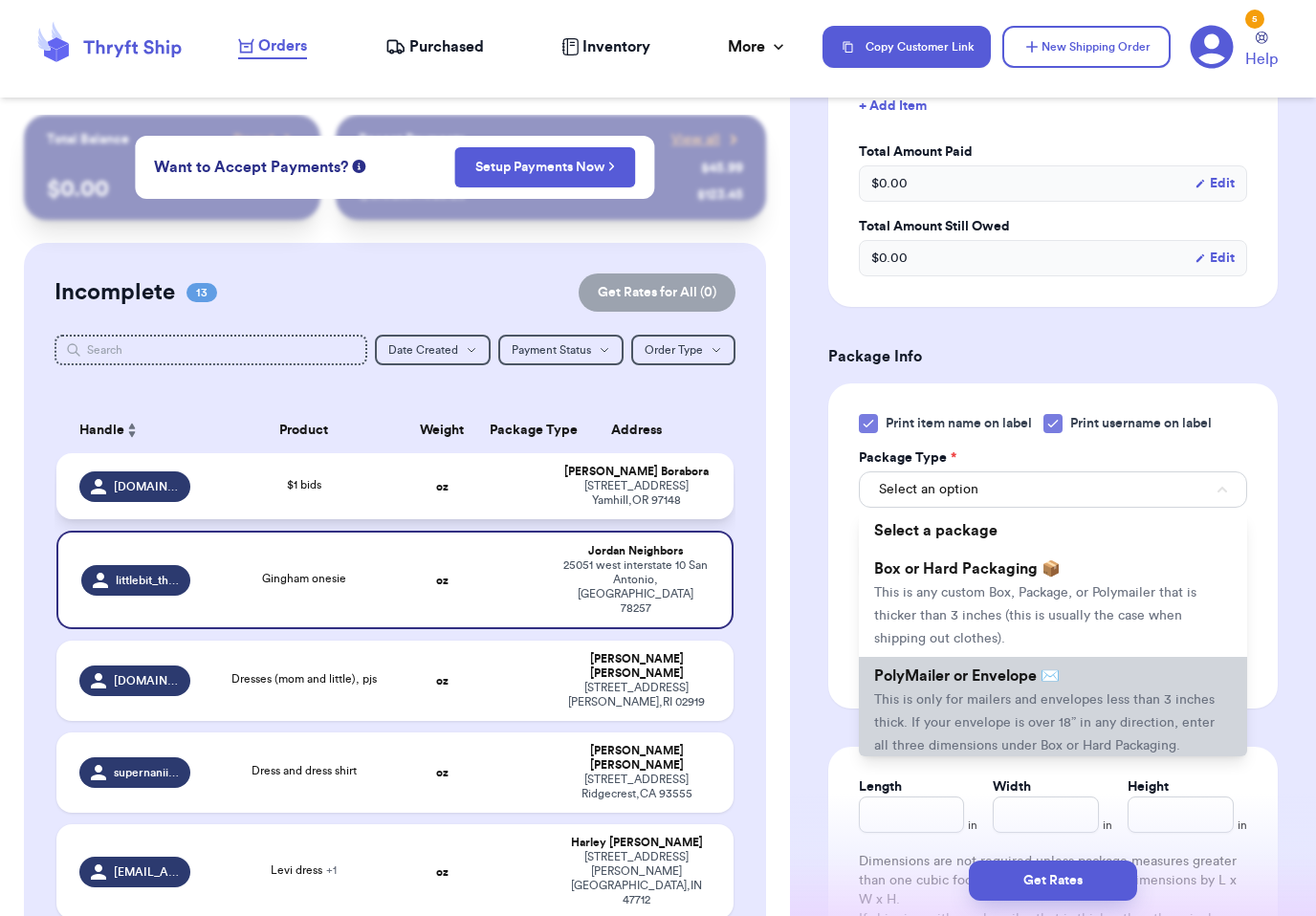
click at [1032, 726] on span "This is only for mailers and envelopes less than 3 inches thick. If your envelo…" at bounding box center [1045, 722] width 341 height 60
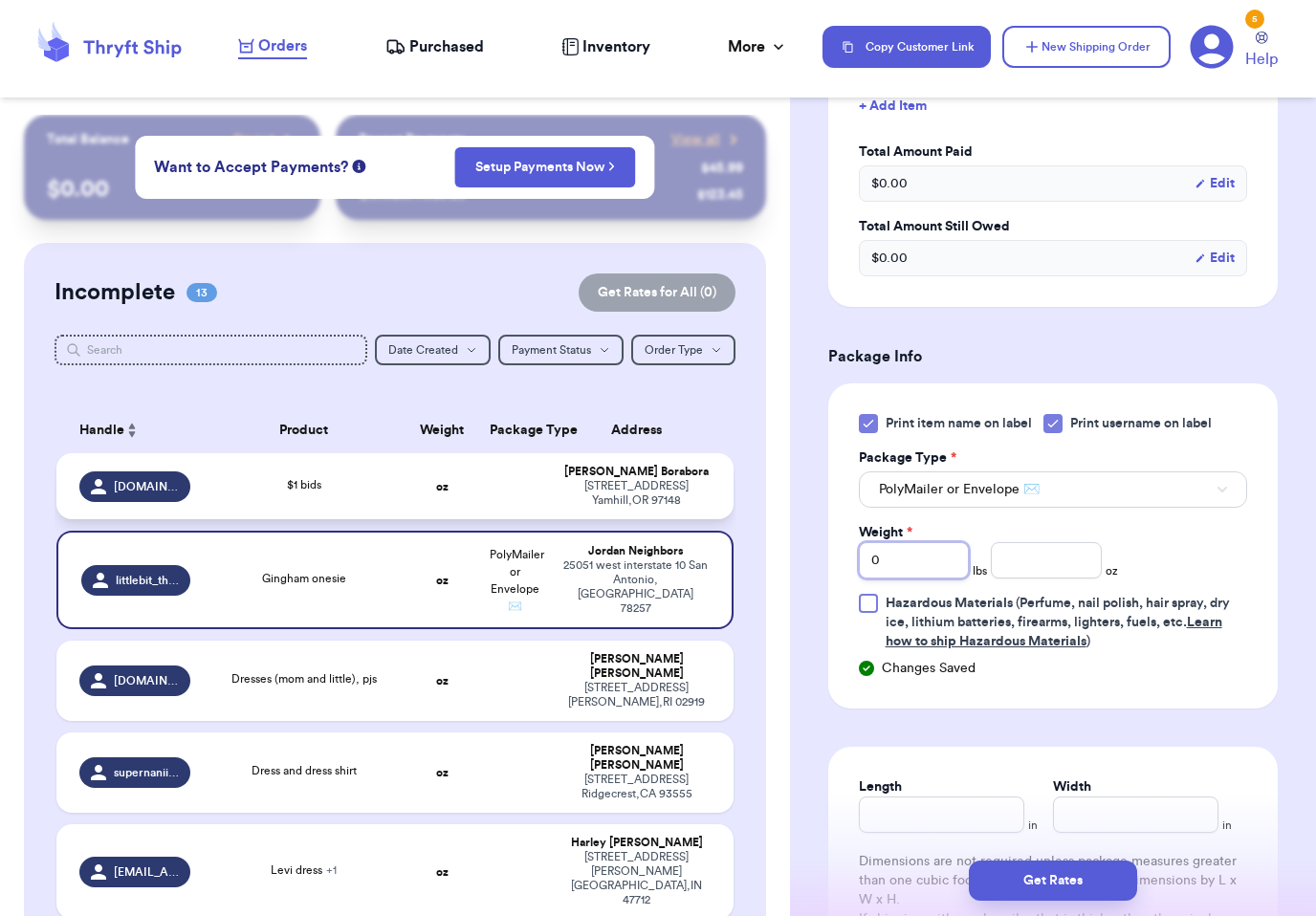
click at [949, 578] on input "0" at bounding box center [914, 560] width 110 height 36
click at [1069, 578] on input "number" at bounding box center [1046, 560] width 110 height 36
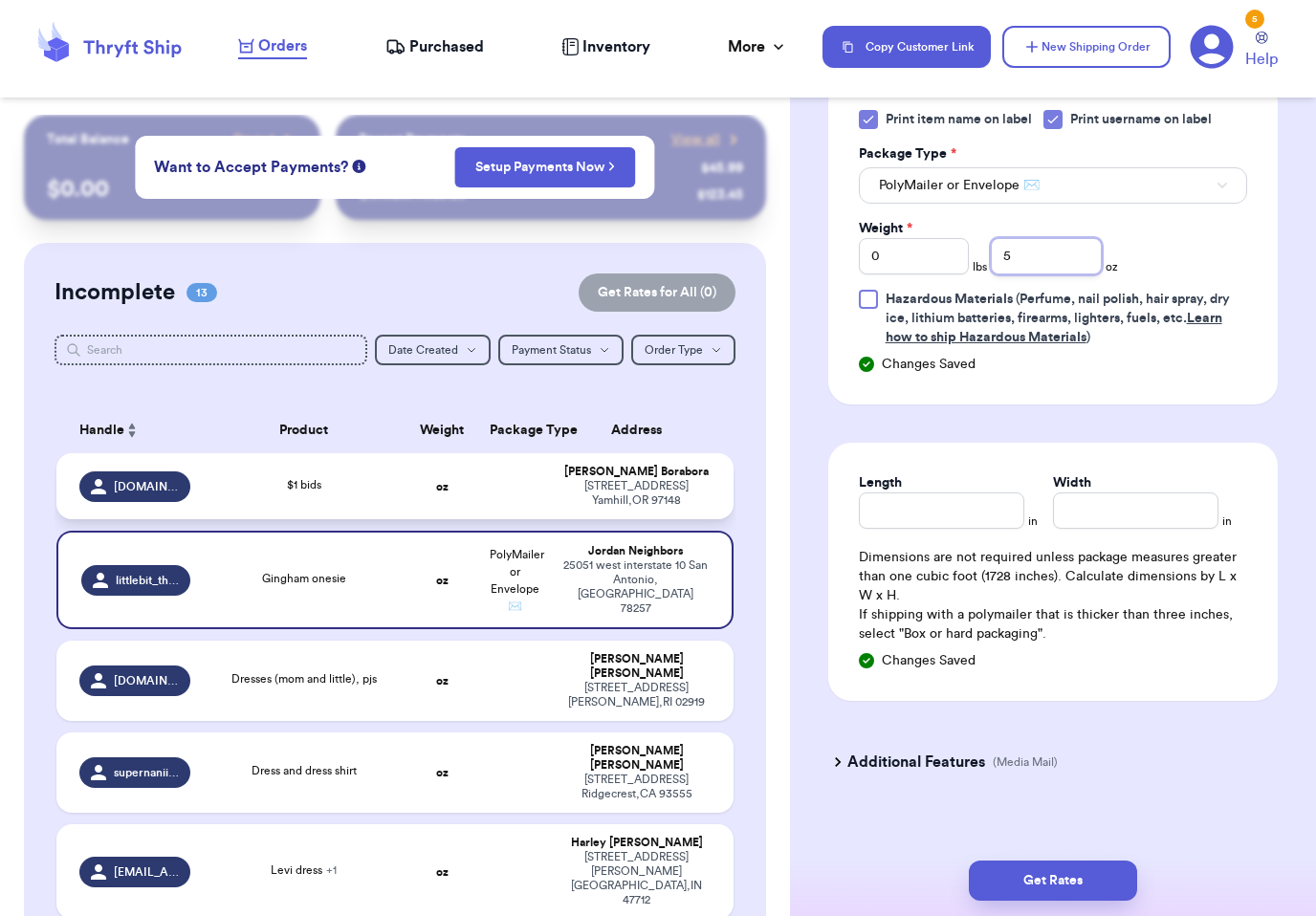
scroll to position [893, 0]
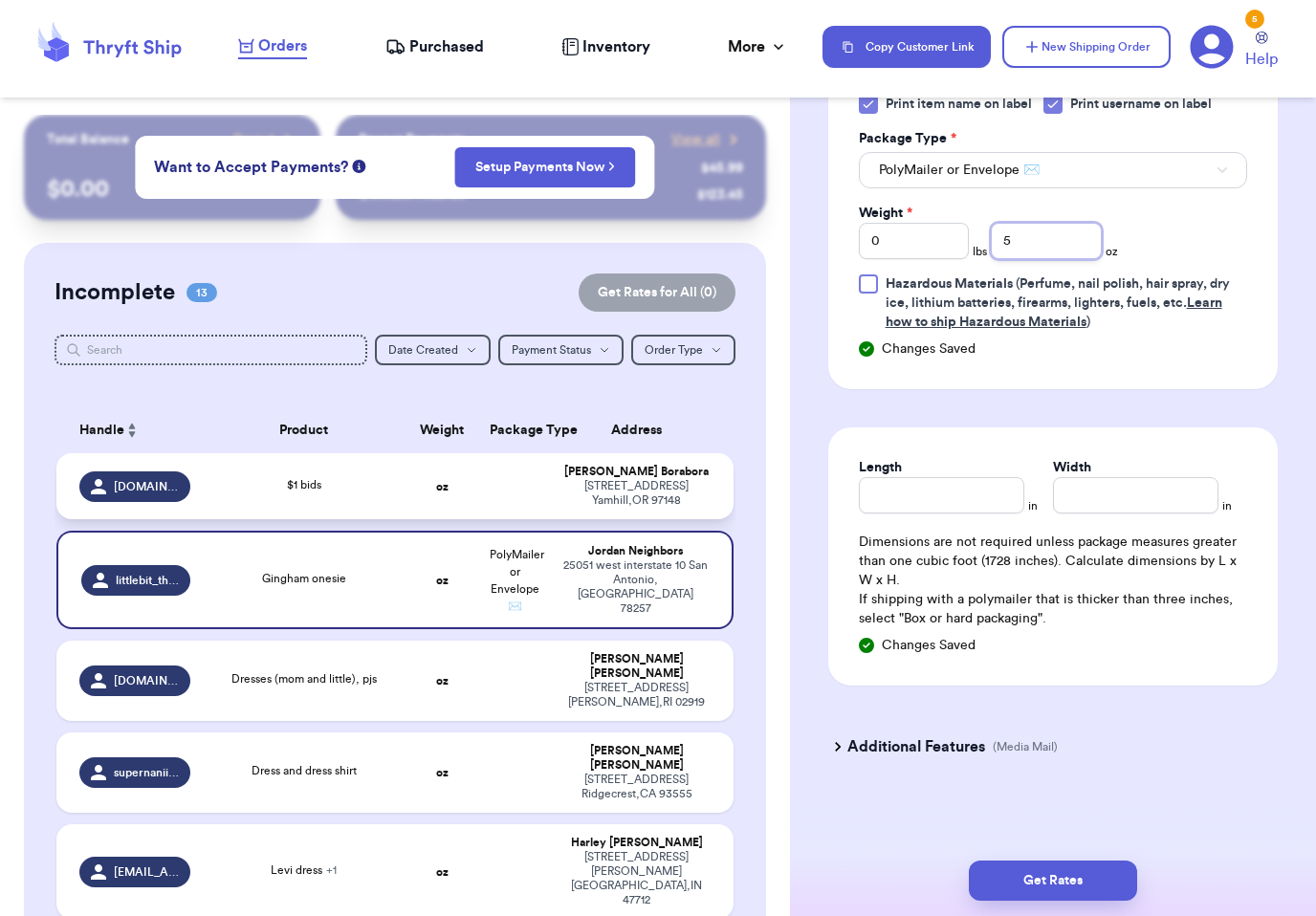
type input "5"
click at [990, 514] on input "Length" at bounding box center [941, 494] width 165 height 36
type input "9"
click at [1115, 508] on input "Width *" at bounding box center [1135, 494] width 165 height 36
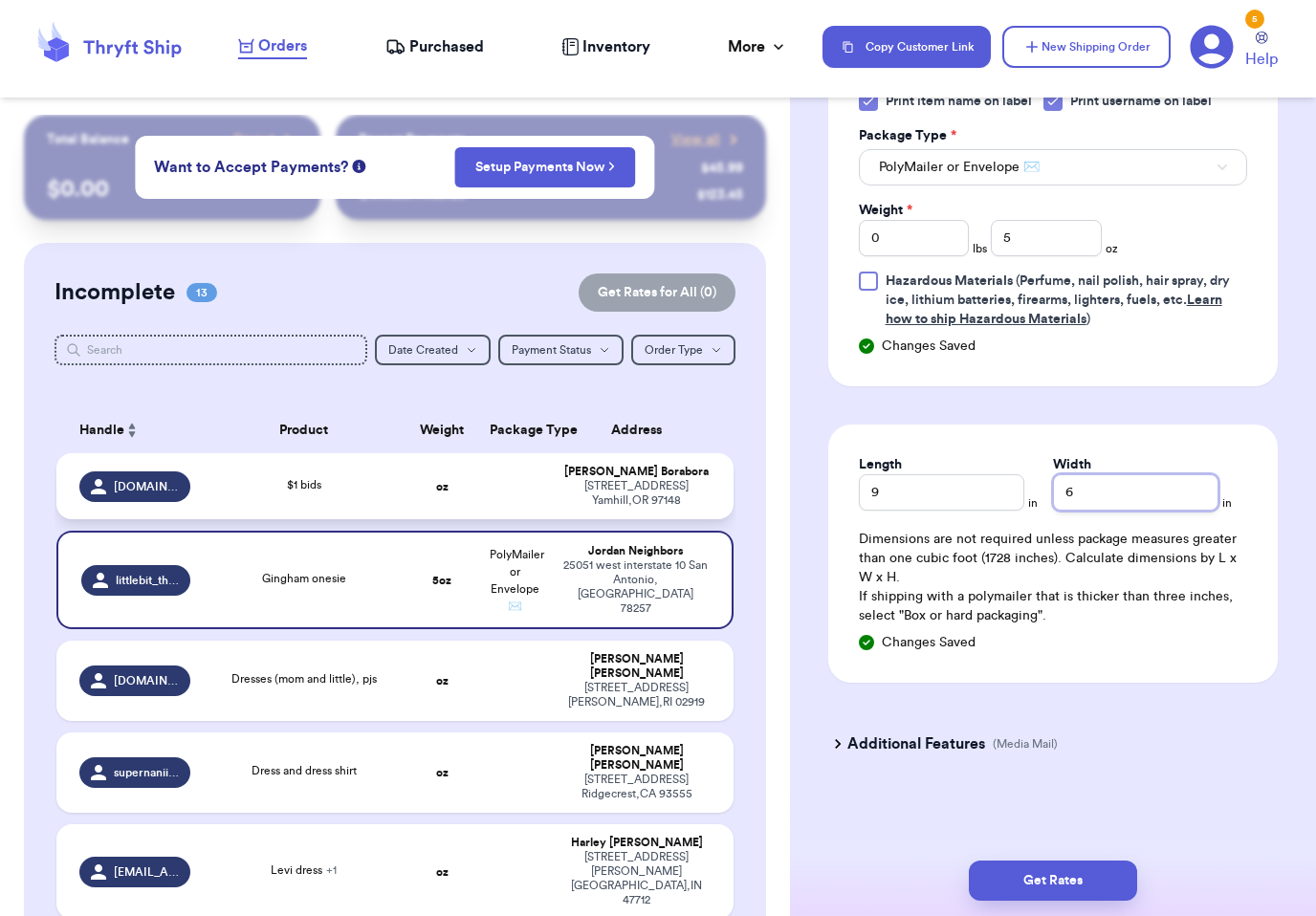
scroll to position [920, 0]
type input "6"
click at [1079, 860] on button "Get Rates" at bounding box center [1053, 880] width 168 height 40
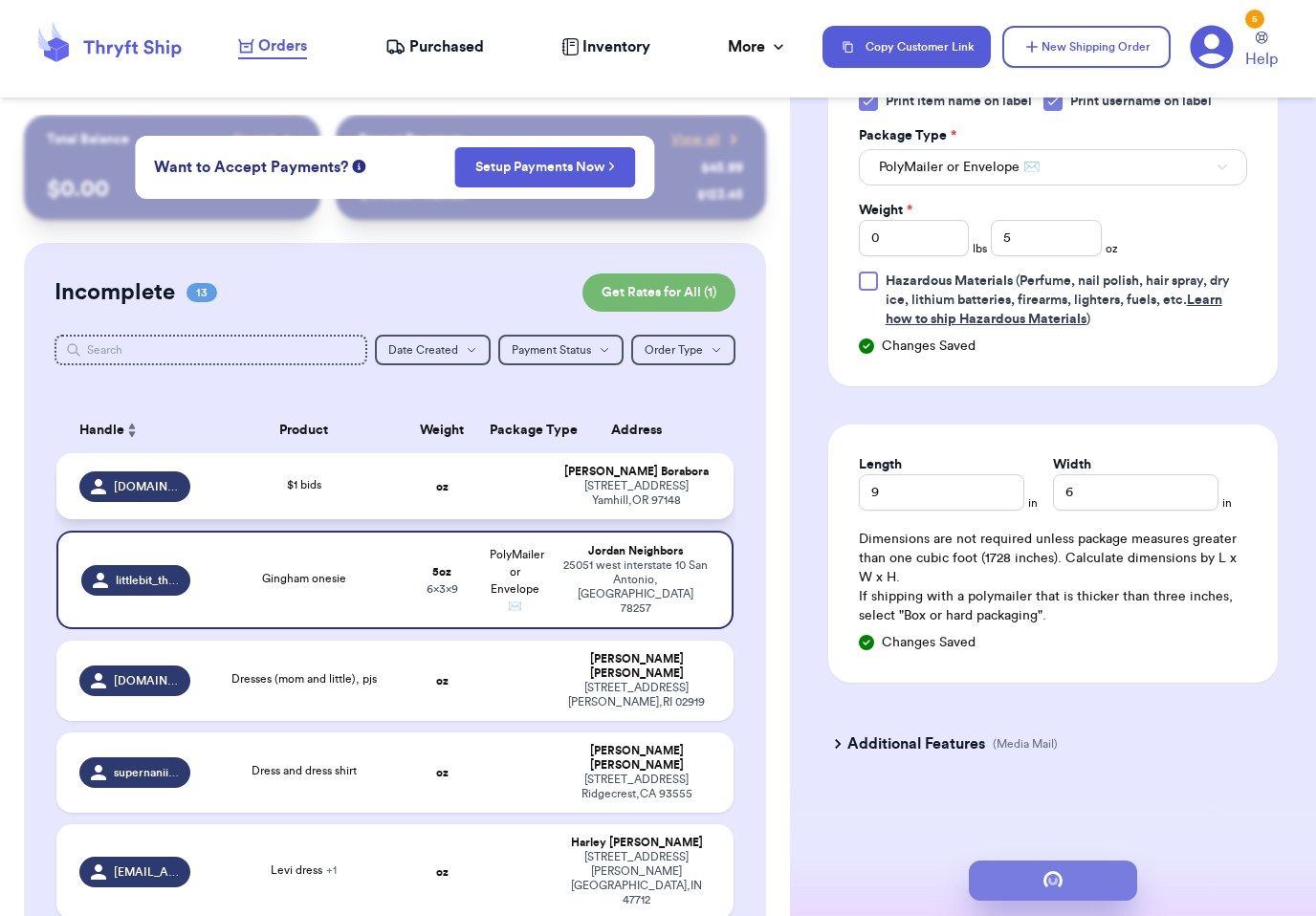
scroll to position [0, 0]
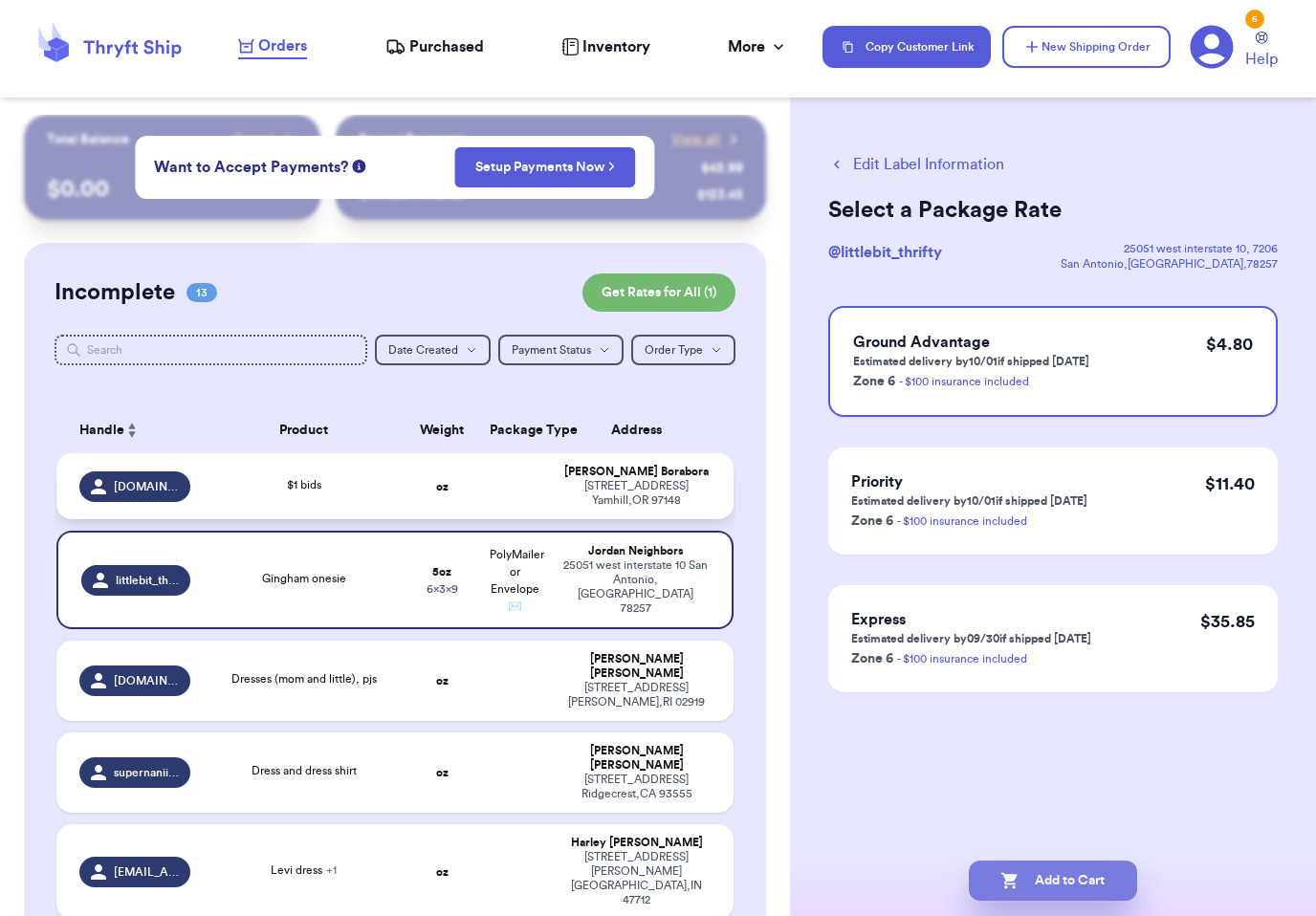
click at [1100, 869] on button "Add to Cart" at bounding box center [1053, 880] width 168 height 40
checkbox input "true"
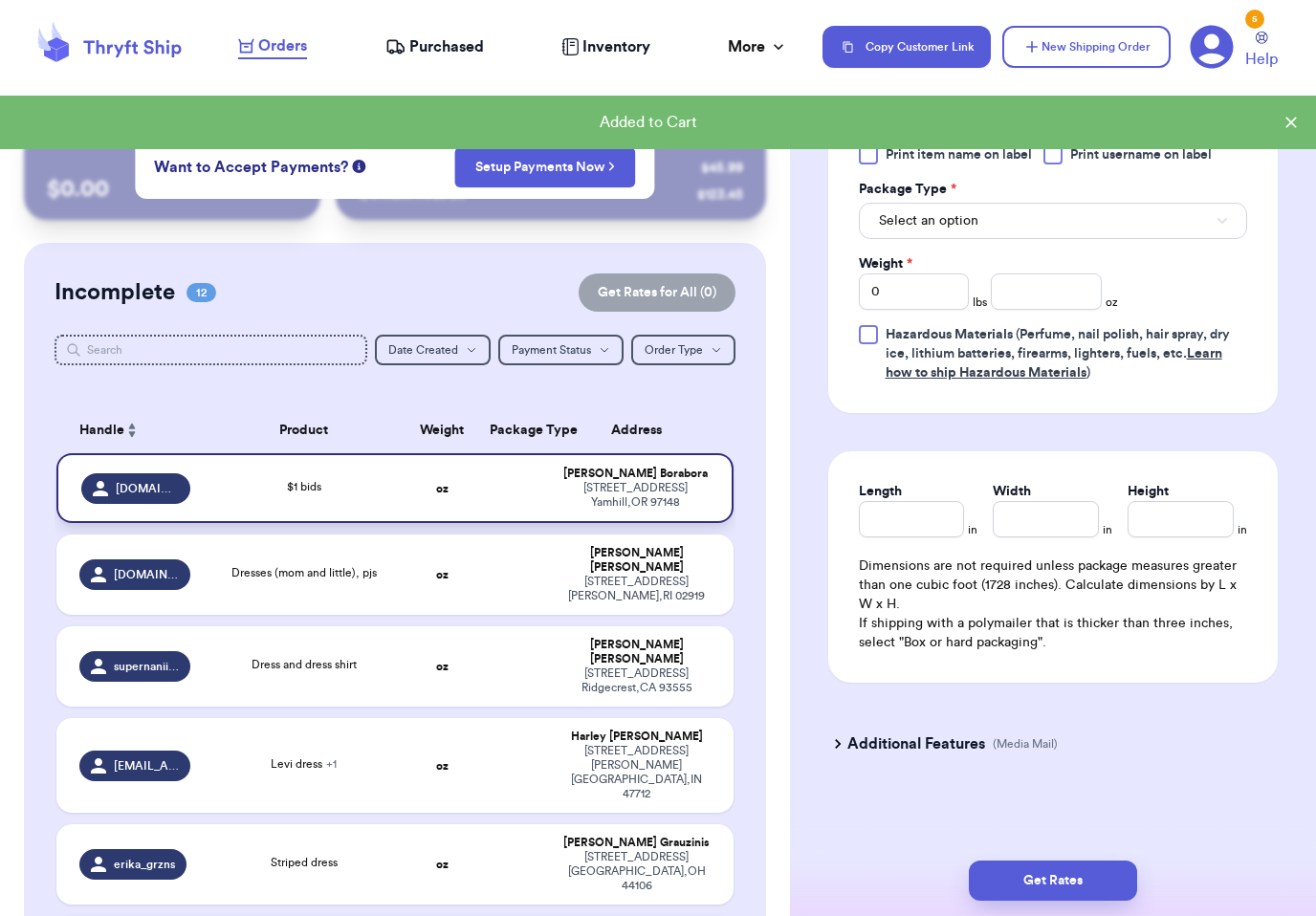
scroll to position [843, 0]
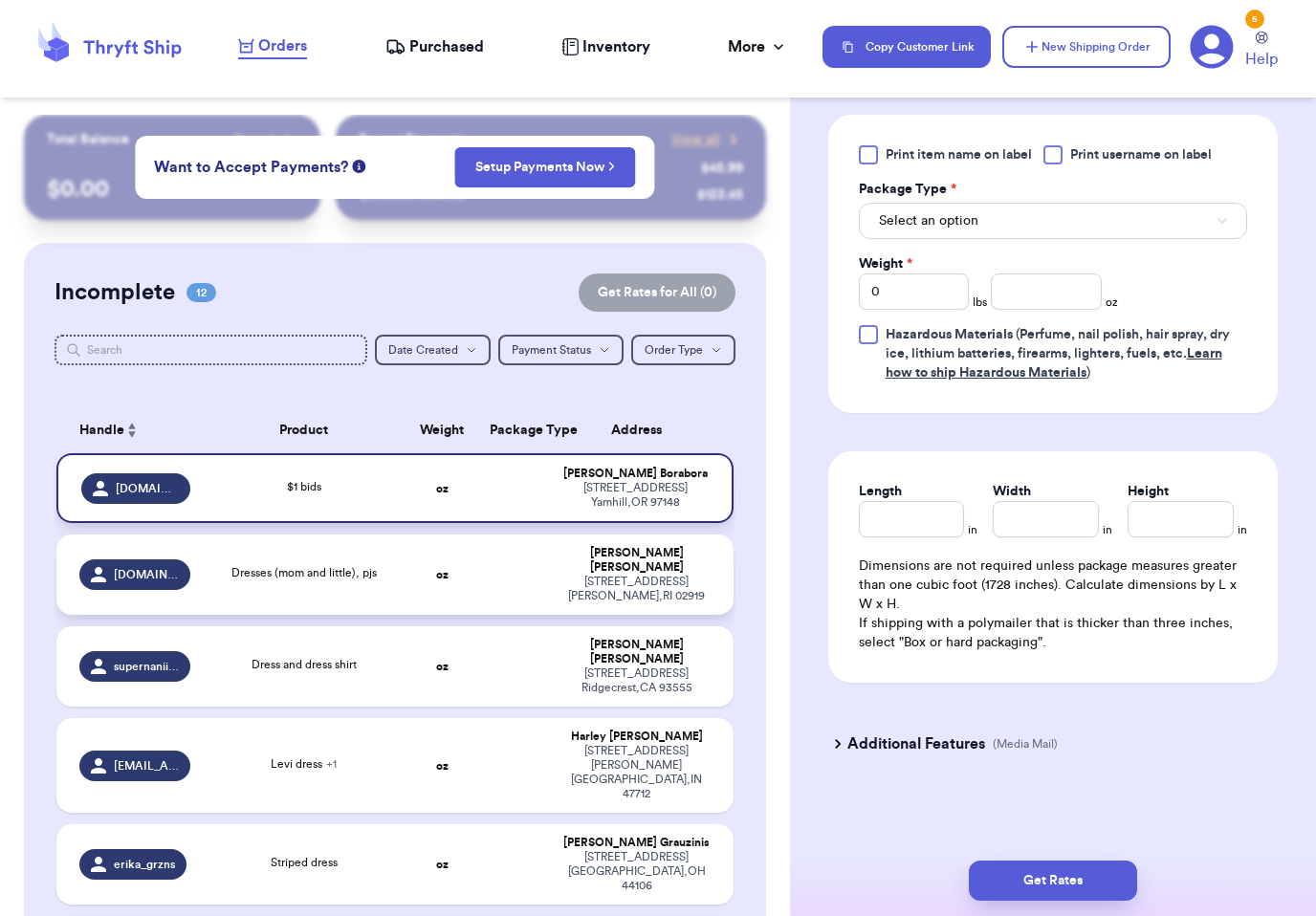
click at [240, 578] on span "Dresses (mom and little), pjs" at bounding box center [304, 572] width 145 height 12
type input "Dresses (mom and little), pjs"
